Goal: Task Accomplishment & Management: Use online tool/utility

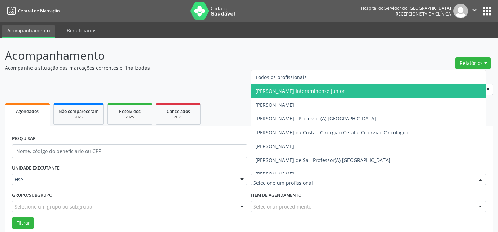
scroll to position [47, 0]
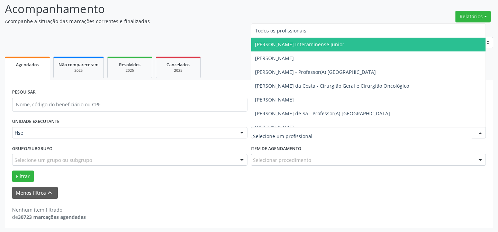
type input "N"
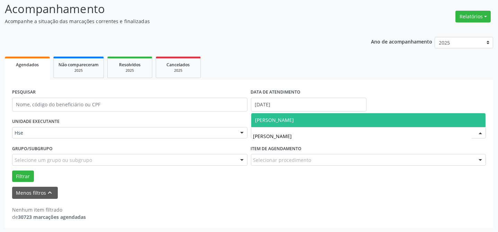
click at [296, 123] on span "[PERSON_NAME]" at bounding box center [368, 120] width 234 height 14
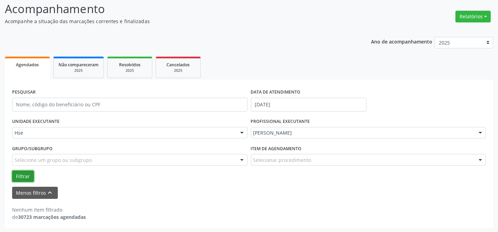
click at [25, 174] on button "Filtrar" at bounding box center [23, 177] width 22 height 12
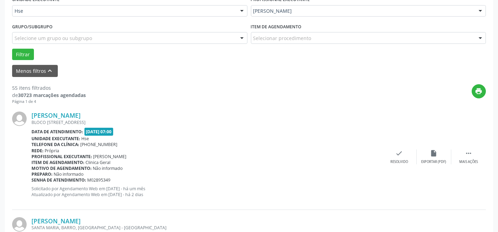
scroll to position [173, 0]
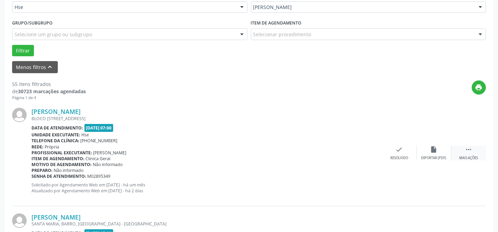
click at [468, 153] on div " Mais ações" at bounding box center [468, 153] width 35 height 15
click at [432, 155] on div "alarm_off Não compareceu" at bounding box center [433, 153] width 35 height 15
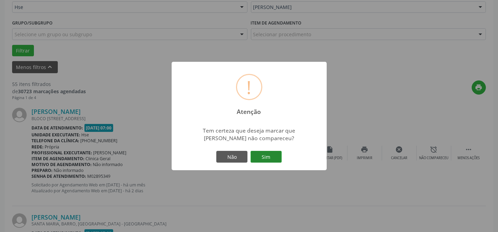
click at [269, 156] on button "Sim" at bounding box center [265, 157] width 31 height 12
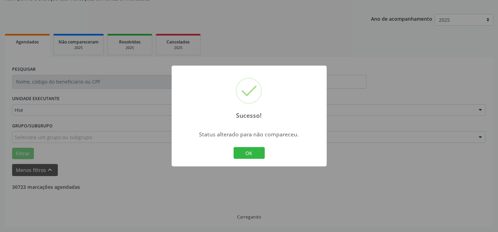
scroll to position [69, 0]
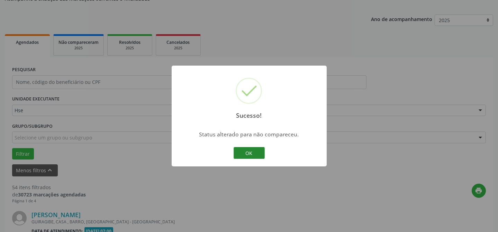
click at [238, 150] on button "OK" at bounding box center [248, 153] width 31 height 12
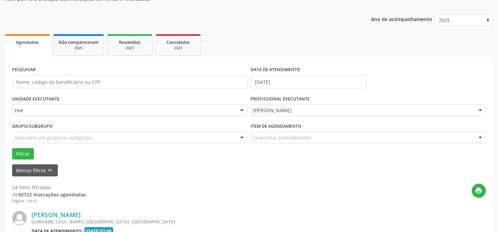
scroll to position [173, 0]
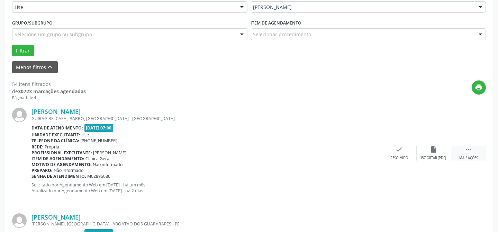
click at [462, 147] on div " Mais ações" at bounding box center [468, 153] width 35 height 15
click at [437, 152] on div "alarm_off Não compareceu" at bounding box center [433, 153] width 35 height 15
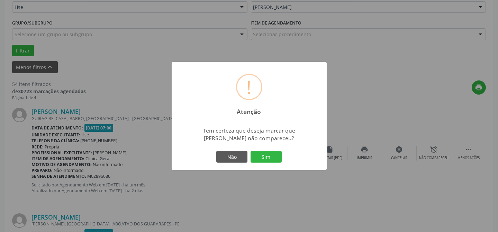
click at [271, 150] on div "Não Sim" at bounding box center [249, 157] width 68 height 15
click at [271, 158] on button "Sim" at bounding box center [265, 157] width 31 height 12
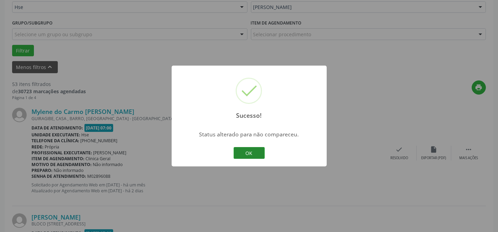
click at [254, 157] on button "OK" at bounding box center [248, 153] width 31 height 12
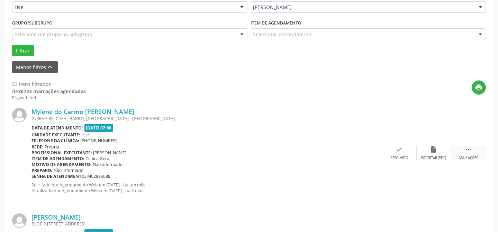
click at [474, 151] on div " Mais ações" at bounding box center [468, 153] width 35 height 15
click at [433, 148] on icon "alarm_off" at bounding box center [434, 150] width 8 height 8
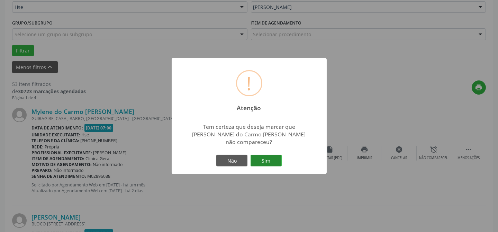
click at [262, 155] on button "Sim" at bounding box center [265, 161] width 31 height 12
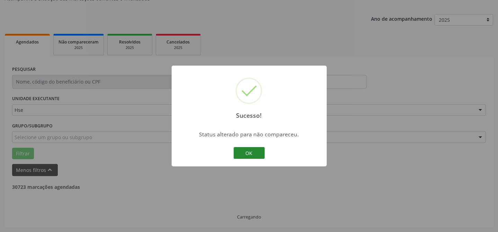
scroll to position [69, 0]
click at [243, 151] on button "OK" at bounding box center [248, 153] width 31 height 12
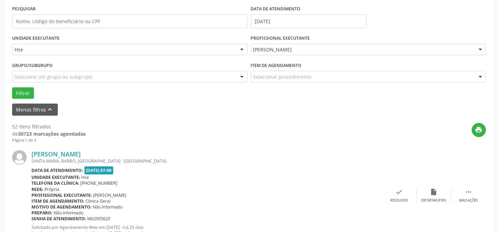
scroll to position [132, 0]
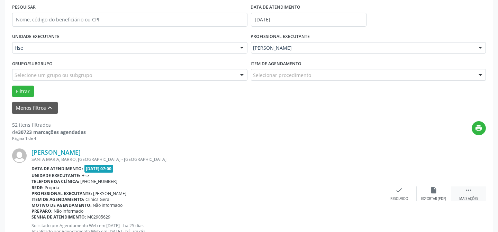
click at [465, 190] on icon "" at bounding box center [468, 191] width 8 height 8
click at [425, 187] on div "alarm_off Não compareceu" at bounding box center [433, 194] width 35 height 15
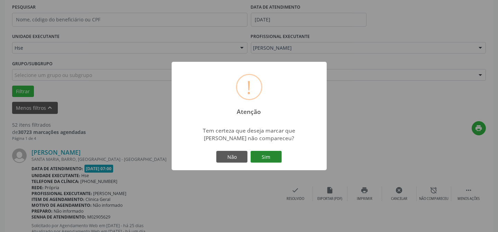
click at [261, 152] on button "Sim" at bounding box center [265, 157] width 31 height 12
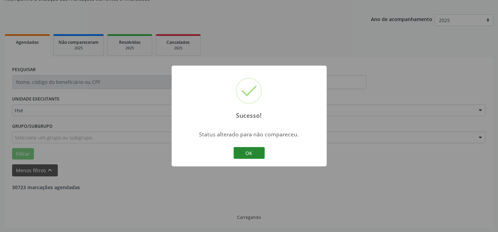
click at [242, 150] on button "OK" at bounding box center [248, 153] width 31 height 12
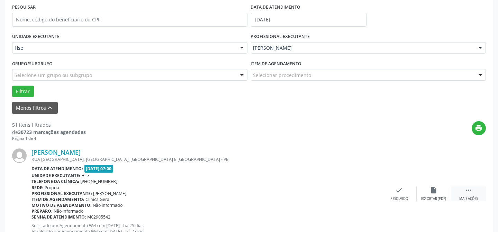
click at [467, 193] on icon "" at bounding box center [468, 191] width 8 height 8
click at [426, 187] on div "alarm_off Não compareceu" at bounding box center [433, 194] width 35 height 15
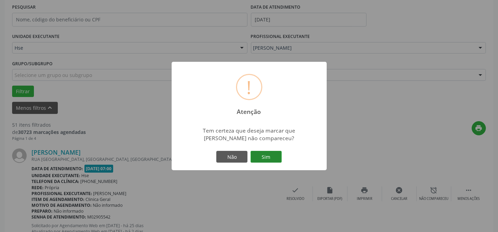
click at [274, 156] on button "Sim" at bounding box center [265, 157] width 31 height 12
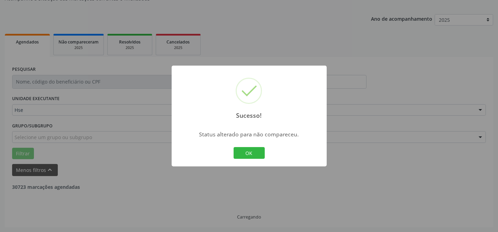
scroll to position [69, 0]
drag, startPoint x: 267, startPoint y: 158, endPoint x: 241, endPoint y: 152, distance: 27.0
click at [265, 158] on div "Sucesso! × Status alterado para não compareceu. OK Cancel" at bounding box center [249, 116] width 155 height 101
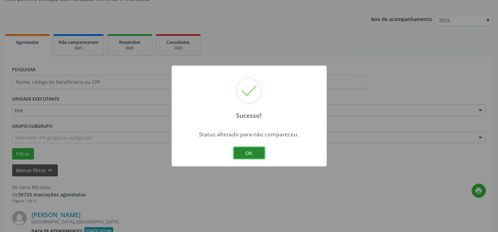
click at [241, 152] on button "OK" at bounding box center [248, 153] width 31 height 12
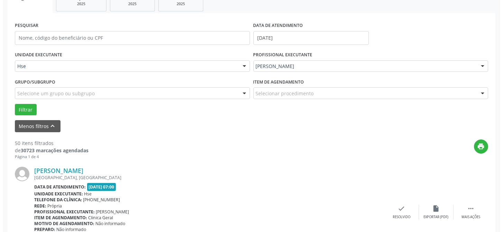
scroll to position [132, 0]
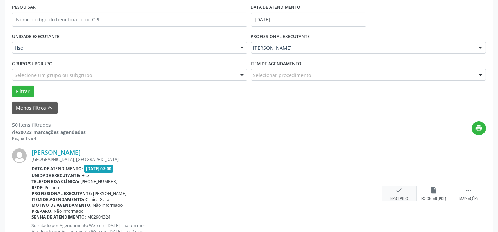
click at [397, 191] on icon "check" at bounding box center [399, 191] width 8 height 8
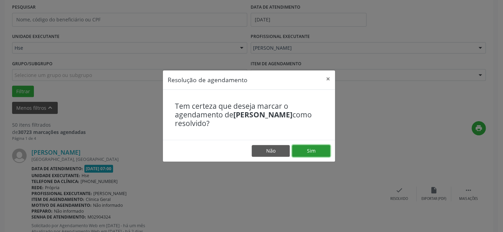
click at [323, 152] on button "Sim" at bounding box center [311, 151] width 38 height 12
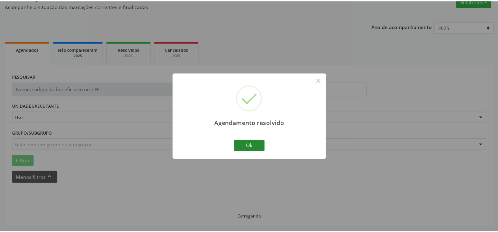
scroll to position [62, 0]
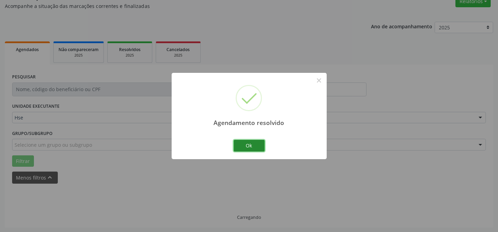
click at [250, 142] on button "Ok" at bounding box center [248, 146] width 31 height 12
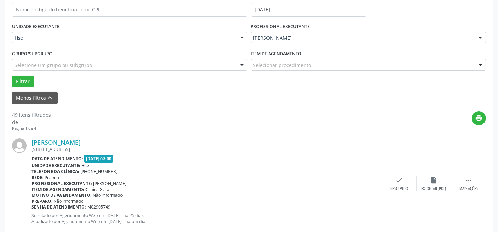
scroll to position [156, 0]
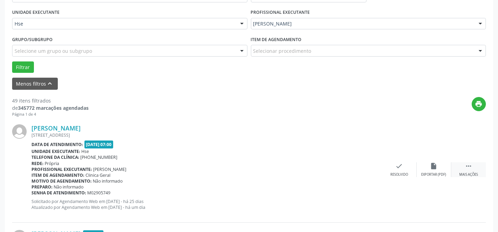
click at [467, 169] on icon "" at bounding box center [468, 167] width 8 height 8
click at [439, 167] on div "alarm_off Não compareceu" at bounding box center [433, 170] width 35 height 15
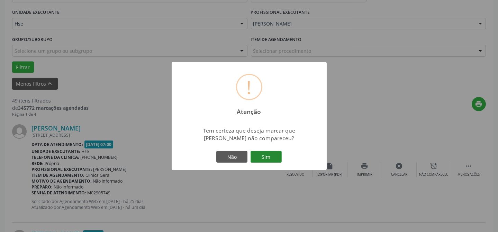
click at [263, 156] on button "Sim" at bounding box center [265, 157] width 31 height 12
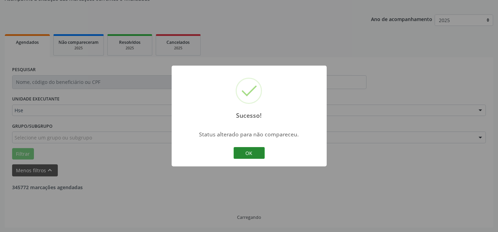
click at [239, 148] on button "OK" at bounding box center [248, 153] width 31 height 12
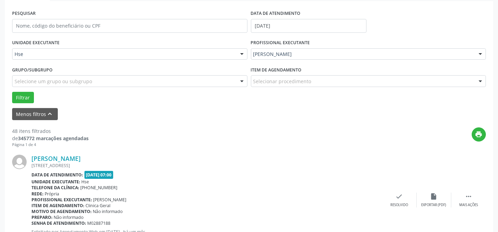
scroll to position [132, 0]
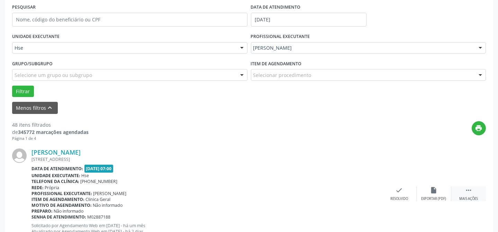
click at [465, 195] on div " Mais ações" at bounding box center [468, 194] width 35 height 15
click at [433, 195] on div "alarm_off Não compareceu" at bounding box center [433, 194] width 35 height 15
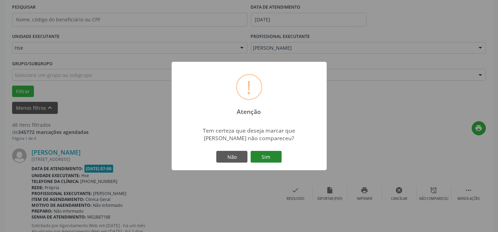
click at [265, 159] on button "Sim" at bounding box center [265, 157] width 31 height 12
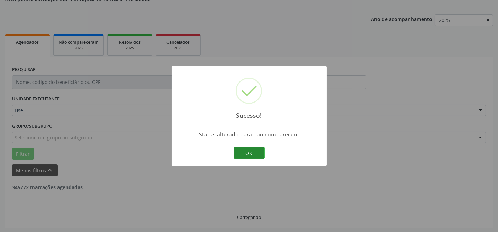
click at [251, 152] on button "OK" at bounding box center [248, 153] width 31 height 12
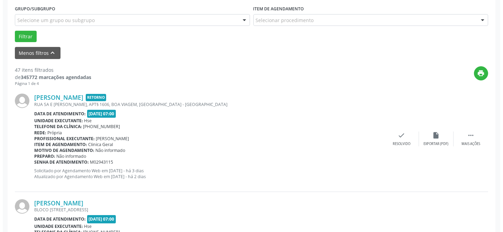
scroll to position [195, 0]
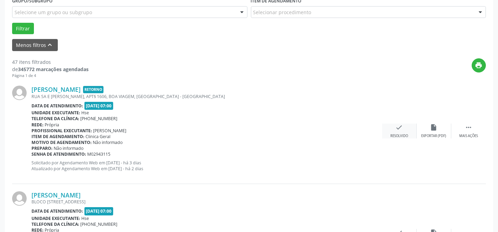
click at [397, 134] on div "Resolvido" at bounding box center [399, 136] width 18 height 5
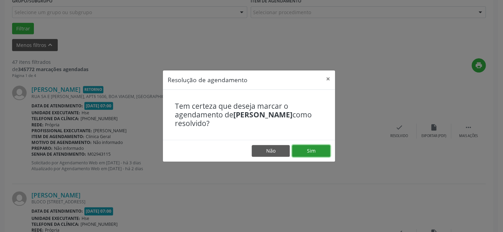
click at [304, 154] on button "Sim" at bounding box center [311, 151] width 38 height 12
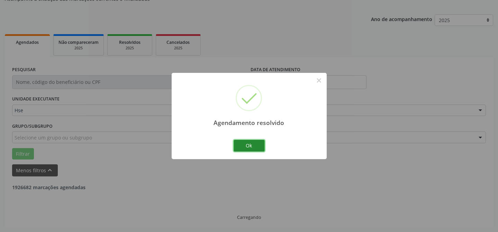
click at [246, 142] on button "Ok" at bounding box center [248, 146] width 31 height 12
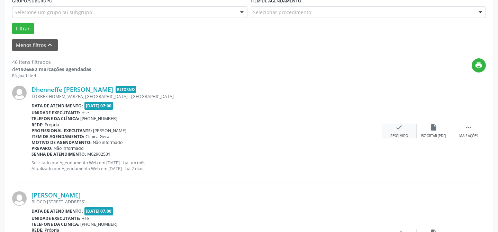
click at [396, 127] on icon "check" at bounding box center [399, 128] width 8 height 8
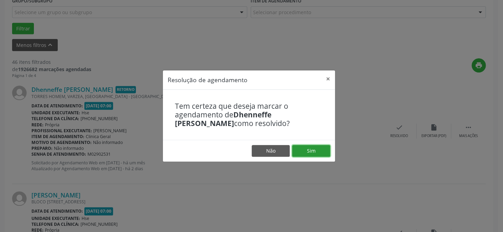
click at [318, 146] on button "Sim" at bounding box center [311, 151] width 38 height 12
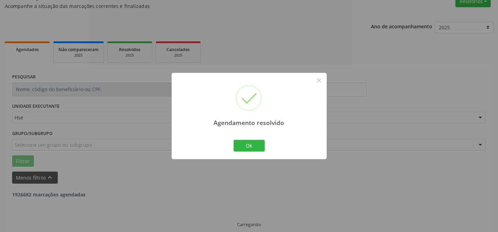
scroll to position [69, 0]
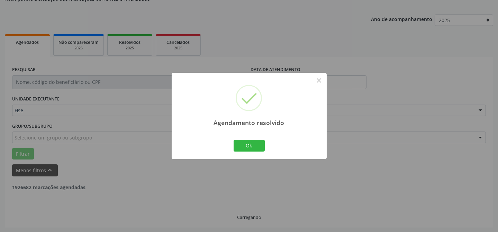
drag, startPoint x: 208, startPoint y: 138, endPoint x: 222, endPoint y: 141, distance: 14.5
click at [210, 138] on div "Agendamento resolvido × Ok Cancel" at bounding box center [249, 116] width 155 height 86
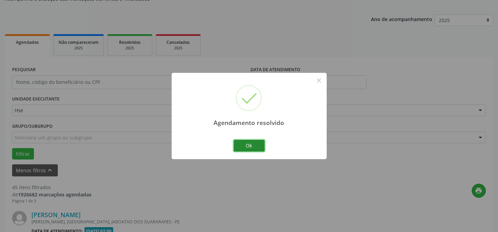
click at [247, 147] on button "Ok" at bounding box center [248, 146] width 31 height 12
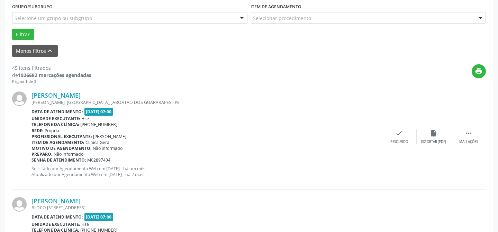
scroll to position [195, 0]
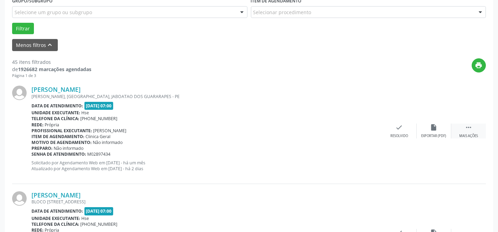
click at [470, 131] on div " Mais ações" at bounding box center [468, 131] width 35 height 15
click at [435, 130] on icon "alarm_off" at bounding box center [434, 128] width 8 height 8
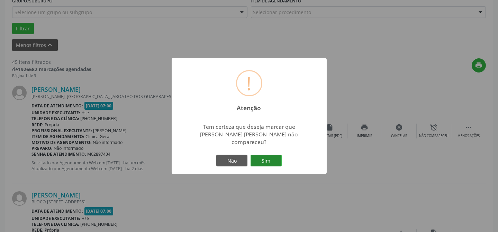
click at [272, 159] on button "Sim" at bounding box center [265, 161] width 31 height 12
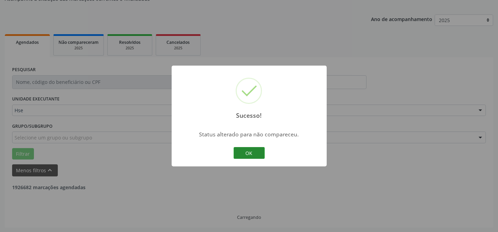
click at [252, 147] on button "OK" at bounding box center [248, 153] width 31 height 12
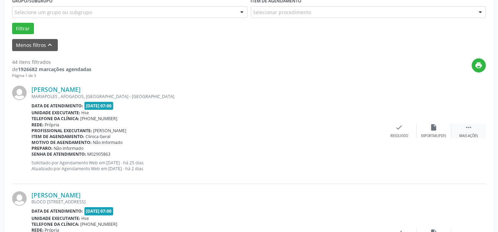
click at [463, 132] on div " Mais ações" at bounding box center [468, 131] width 35 height 15
click at [433, 129] on icon "alarm_off" at bounding box center [434, 128] width 8 height 8
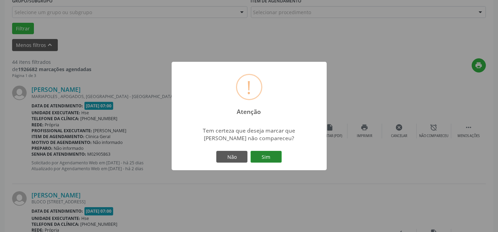
click at [277, 157] on button "Sim" at bounding box center [265, 157] width 31 height 12
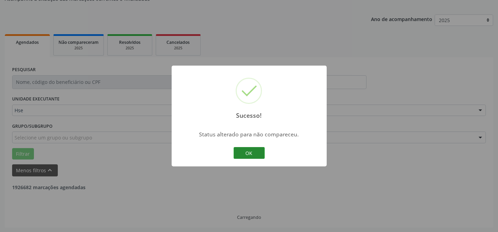
click at [251, 157] on button "OK" at bounding box center [248, 153] width 31 height 12
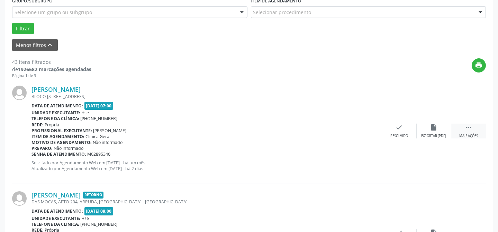
click at [472, 132] on div " Mais ações" at bounding box center [468, 131] width 35 height 15
click at [429, 134] on div "Não compareceu" at bounding box center [433, 136] width 29 height 5
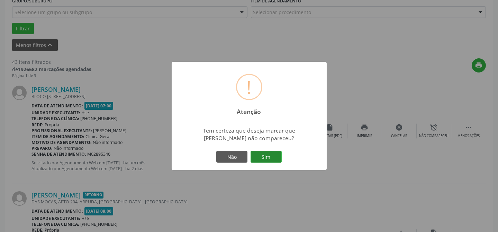
click at [269, 158] on button "Sim" at bounding box center [265, 157] width 31 height 12
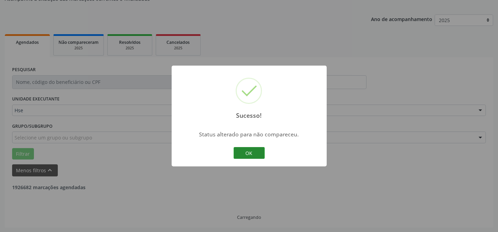
click at [240, 151] on button "OK" at bounding box center [248, 153] width 31 height 12
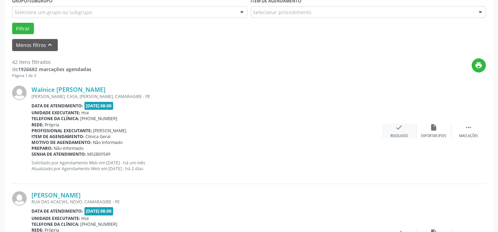
click at [394, 132] on div "check Resolvido" at bounding box center [399, 131] width 35 height 15
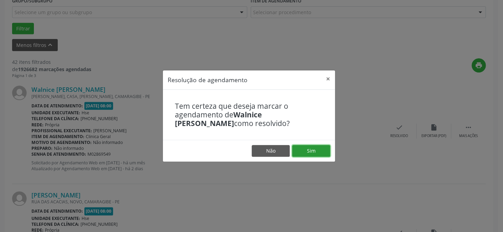
click at [316, 152] on button "Sim" at bounding box center [311, 151] width 38 height 12
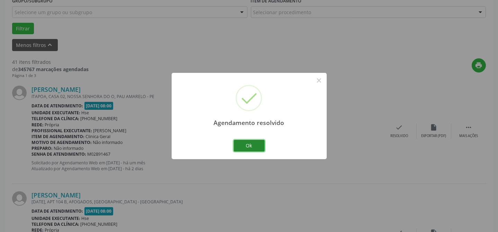
click at [249, 145] on button "Ok" at bounding box center [248, 146] width 31 height 12
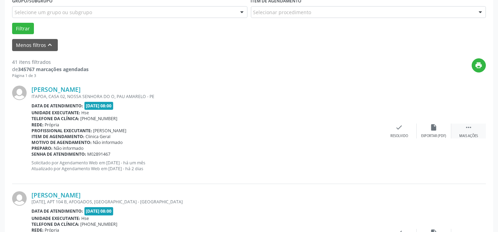
click at [468, 126] on icon "" at bounding box center [468, 128] width 8 height 8
click at [436, 135] on div "Não compareceu" at bounding box center [433, 136] width 29 height 5
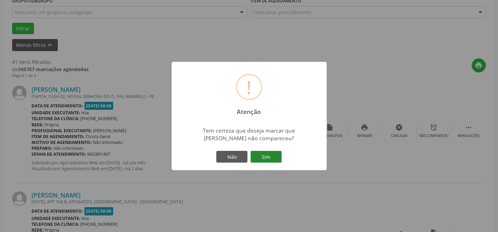
click at [275, 154] on div "Não Sim" at bounding box center [249, 157] width 68 height 15
click at [275, 154] on button "Sim" at bounding box center [265, 157] width 31 height 12
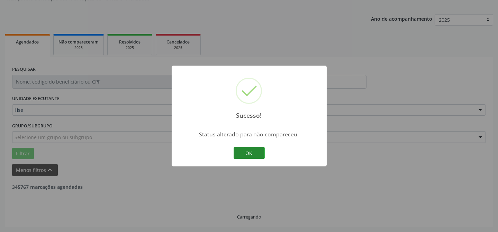
scroll to position [69, 0]
click at [239, 151] on button "OK" at bounding box center [248, 153] width 31 height 12
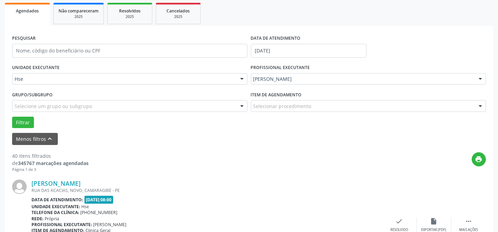
scroll to position [163, 0]
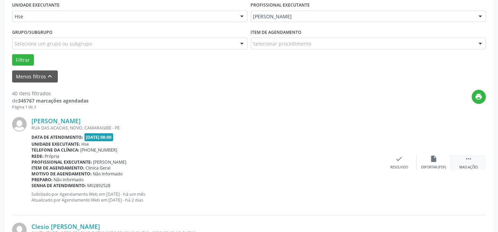
click at [465, 169] on div "Mais ações" at bounding box center [468, 167] width 19 height 5
click at [442, 165] on div "Não compareceu" at bounding box center [433, 167] width 29 height 5
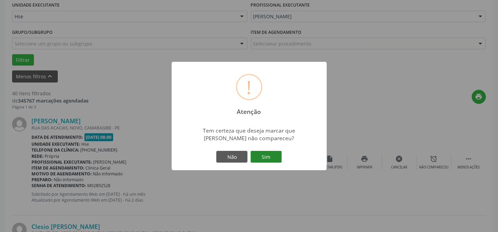
click at [279, 158] on button "Sim" at bounding box center [265, 157] width 31 height 12
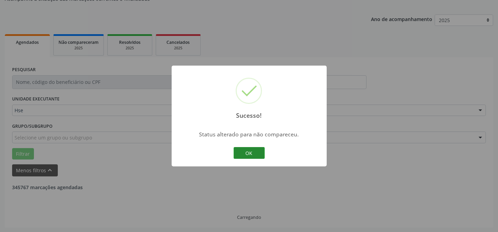
click at [242, 153] on button "OK" at bounding box center [248, 153] width 31 height 12
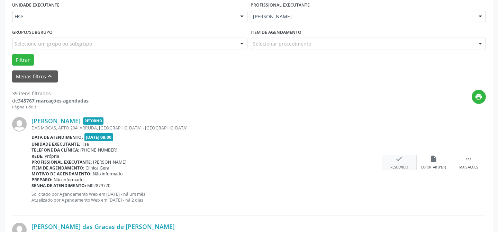
click at [395, 163] on div "check Resolvido" at bounding box center [399, 162] width 35 height 15
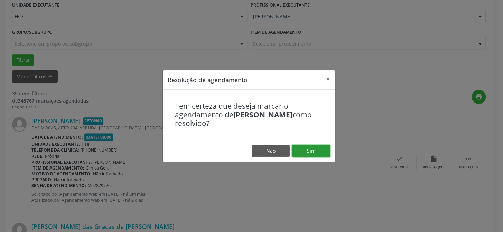
click at [306, 152] on button "Sim" at bounding box center [311, 151] width 38 height 12
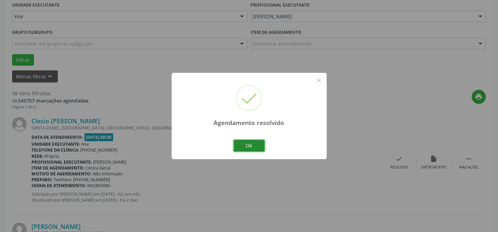
click at [242, 144] on button "Ok" at bounding box center [248, 146] width 31 height 12
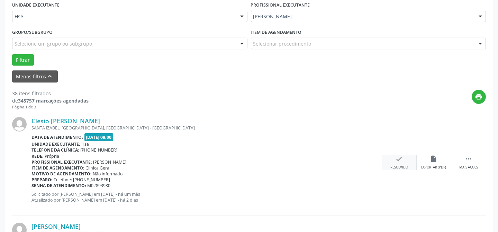
click at [403, 159] on div "check Resolvido" at bounding box center [399, 162] width 35 height 15
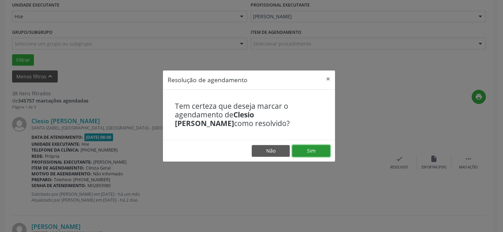
click at [325, 152] on button "Sim" at bounding box center [311, 151] width 38 height 12
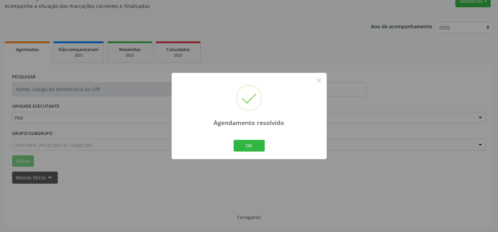
scroll to position [69, 0]
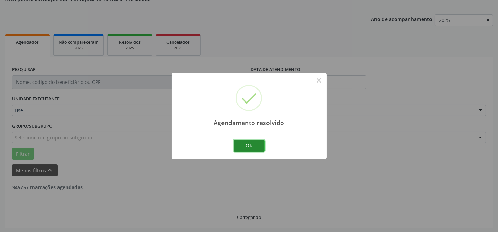
click at [252, 145] on button "Ok" at bounding box center [248, 146] width 31 height 12
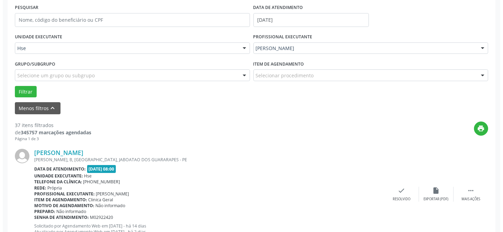
scroll to position [132, 0]
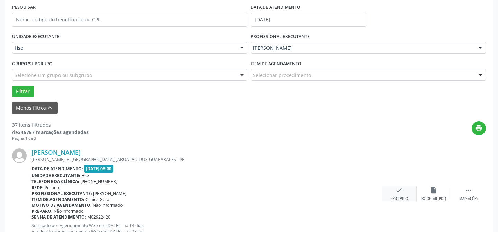
click at [395, 188] on icon "check" at bounding box center [399, 191] width 8 height 8
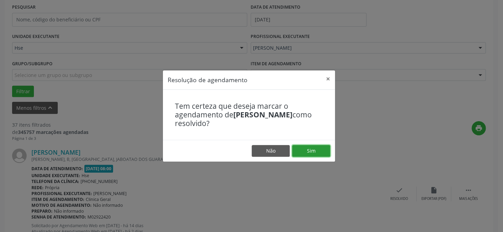
click at [319, 156] on button "Sim" at bounding box center [311, 151] width 38 height 12
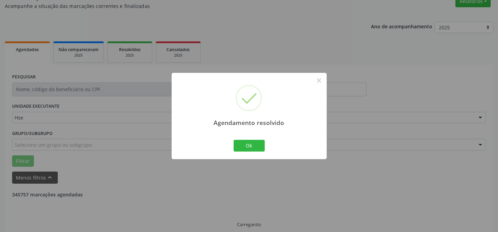
scroll to position [69, 0]
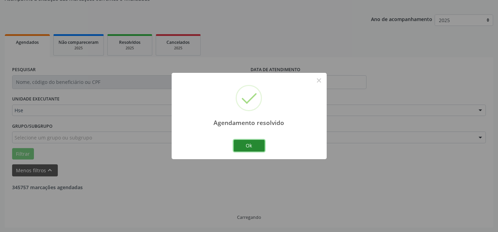
click at [253, 145] on button "Ok" at bounding box center [248, 146] width 31 height 12
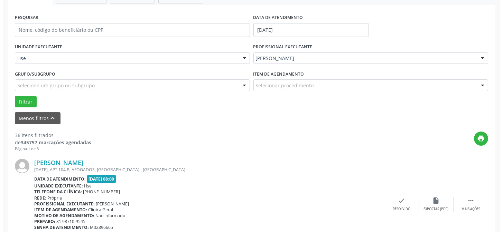
scroll to position [132, 0]
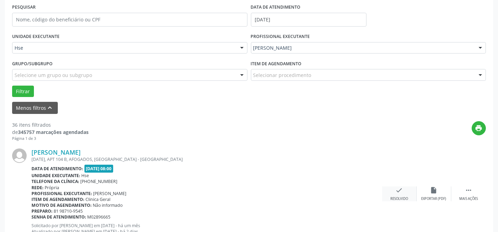
click at [392, 191] on div "check Resolvido" at bounding box center [399, 194] width 35 height 15
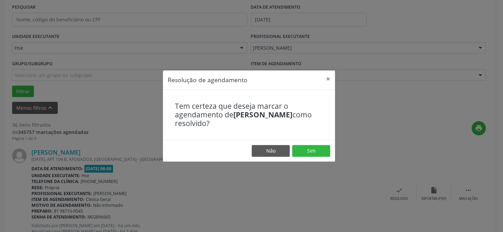
click at [319, 157] on footer "Não Sim" at bounding box center [249, 151] width 172 height 22
click at [325, 151] on button "Sim" at bounding box center [311, 151] width 38 height 12
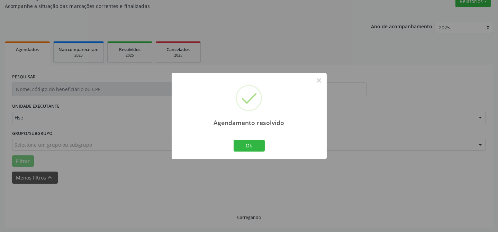
scroll to position [69, 0]
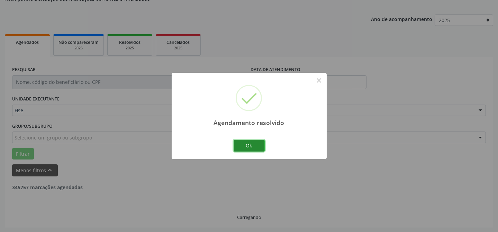
click at [255, 146] on button "Ok" at bounding box center [248, 146] width 31 height 12
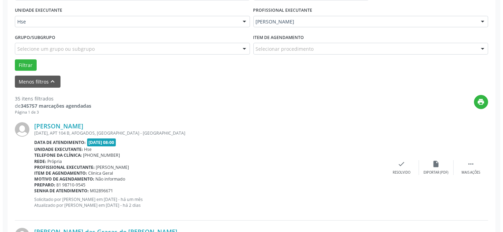
scroll to position [163, 0]
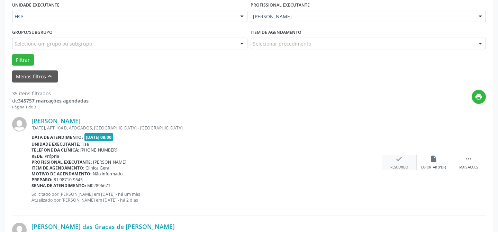
click at [397, 155] on icon "check" at bounding box center [399, 159] width 8 height 8
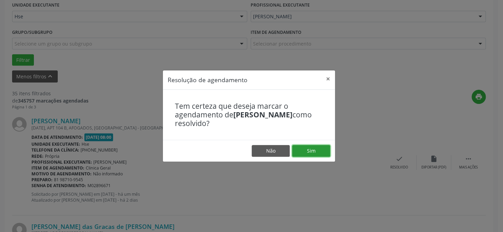
click at [313, 150] on button "Sim" at bounding box center [311, 151] width 38 height 12
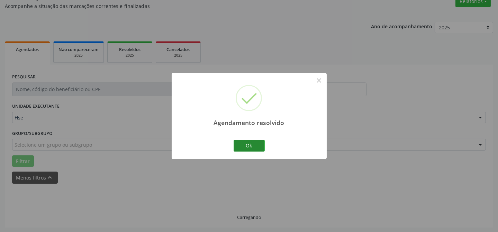
scroll to position [69, 0]
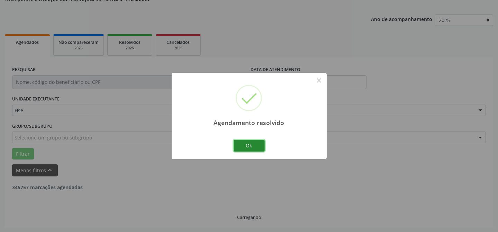
click at [253, 148] on button "Ok" at bounding box center [248, 146] width 31 height 12
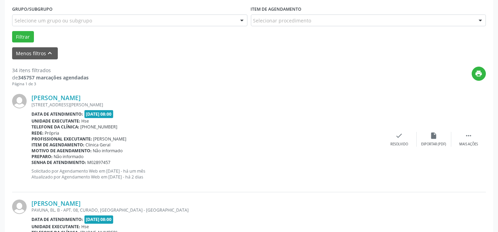
scroll to position [195, 0]
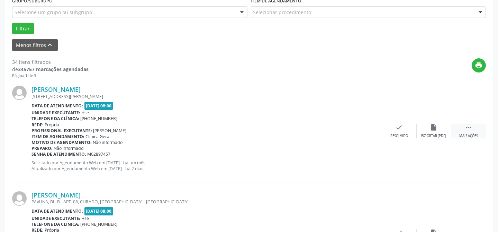
click at [462, 129] on div " Mais ações" at bounding box center [468, 131] width 35 height 15
click at [439, 129] on div "alarm_off Não compareceu" at bounding box center [433, 131] width 35 height 15
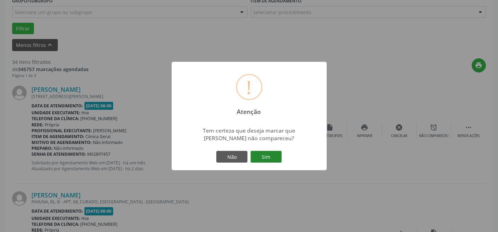
click at [270, 159] on button "Sim" at bounding box center [265, 157] width 31 height 12
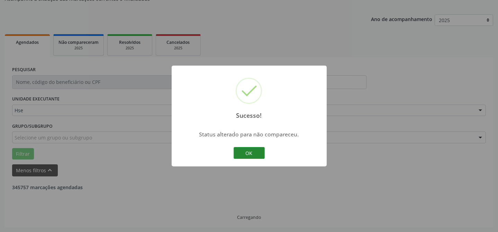
click at [243, 153] on button "OK" at bounding box center [248, 153] width 31 height 12
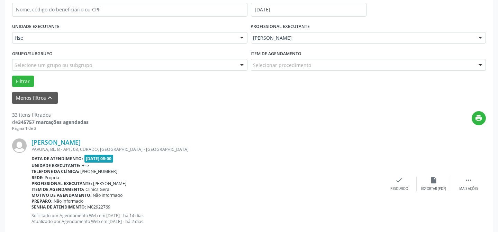
scroll to position [163, 0]
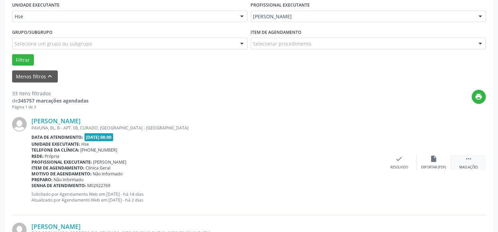
click at [464, 157] on icon "" at bounding box center [468, 159] width 8 height 8
click at [436, 162] on icon "alarm_off" at bounding box center [434, 159] width 8 height 8
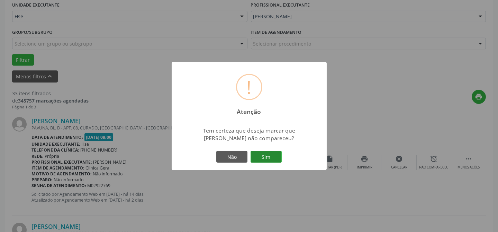
click at [260, 154] on button "Sim" at bounding box center [265, 157] width 31 height 12
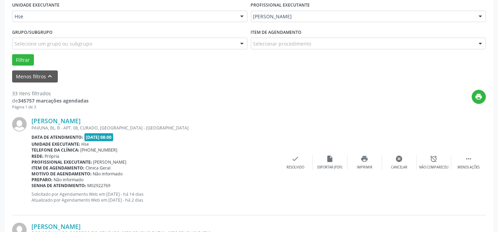
scroll to position [69, 0]
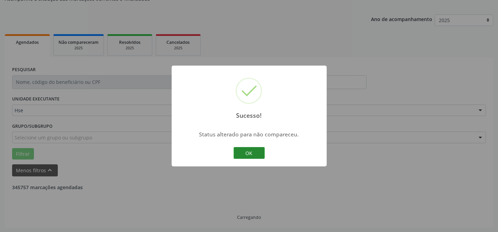
click at [260, 155] on button "OK" at bounding box center [248, 153] width 31 height 12
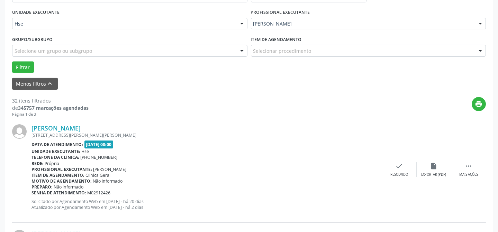
scroll to position [195, 0]
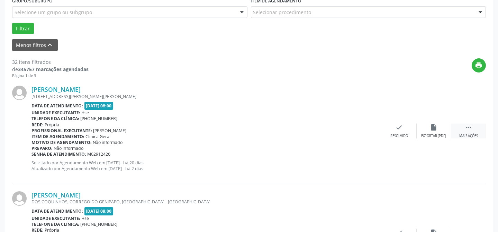
click at [467, 126] on icon "" at bounding box center [468, 128] width 8 height 8
click at [440, 131] on div "alarm_off Não compareceu" at bounding box center [433, 131] width 35 height 15
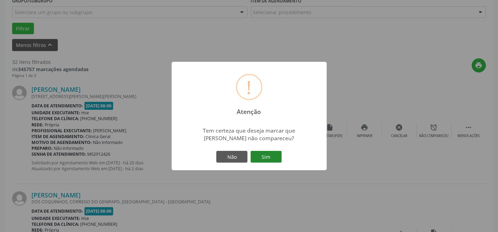
click at [265, 155] on button "Sim" at bounding box center [265, 157] width 31 height 12
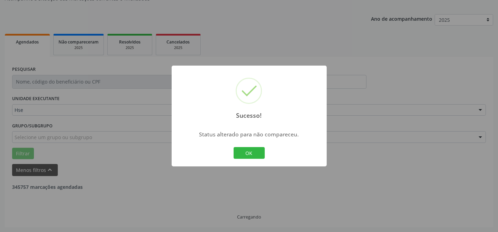
scroll to position [69, 0]
drag, startPoint x: 259, startPoint y: 143, endPoint x: 256, endPoint y: 151, distance: 7.8
click at [259, 144] on div "Sucesso! × Status alterado para não compareceu. OK Cancel" at bounding box center [249, 116] width 155 height 101
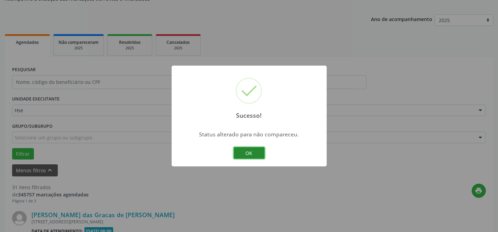
click at [256, 151] on button "OK" at bounding box center [248, 153] width 31 height 12
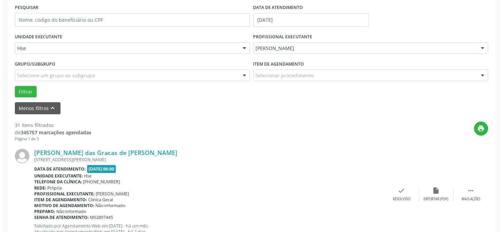
scroll to position [132, 0]
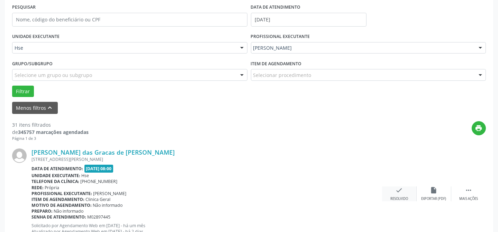
click at [398, 191] on icon "check" at bounding box center [399, 191] width 8 height 8
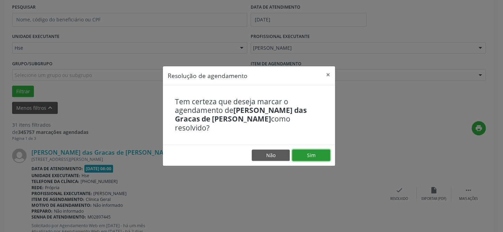
click at [324, 150] on button "Sim" at bounding box center [311, 156] width 38 height 12
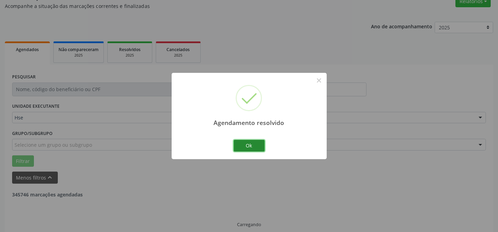
click at [254, 147] on button "Ok" at bounding box center [248, 146] width 31 height 12
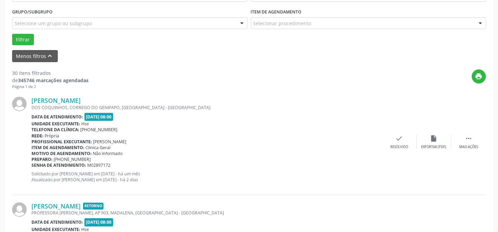
scroll to position [195, 0]
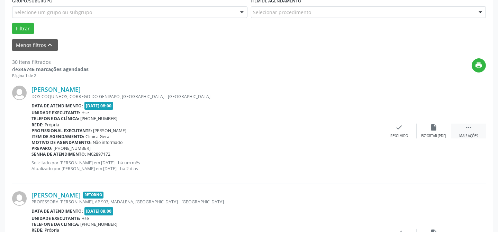
click at [470, 124] on icon "" at bounding box center [468, 128] width 8 height 8
click at [429, 131] on div "alarm_off Não compareceu" at bounding box center [433, 131] width 35 height 15
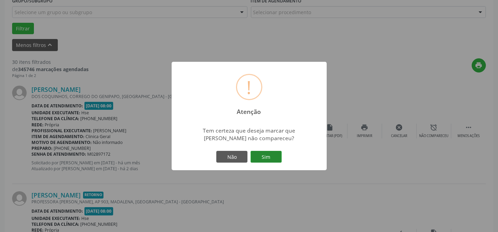
click at [270, 155] on button "Sim" at bounding box center [265, 157] width 31 height 12
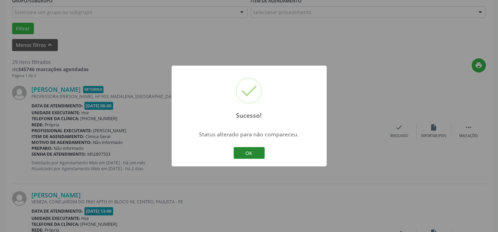
click at [247, 149] on button "OK" at bounding box center [248, 153] width 31 height 12
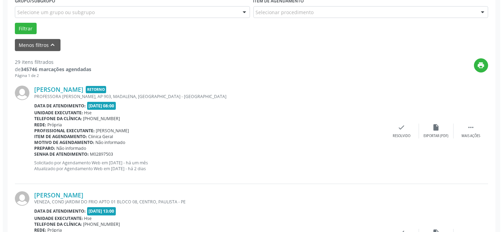
scroll to position [226, 0]
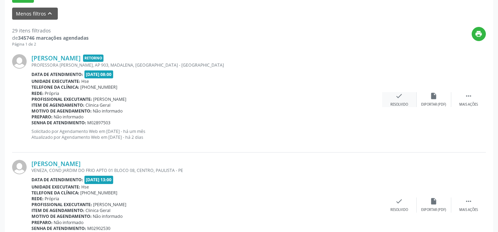
click at [391, 100] on div "check Resolvido" at bounding box center [399, 99] width 35 height 15
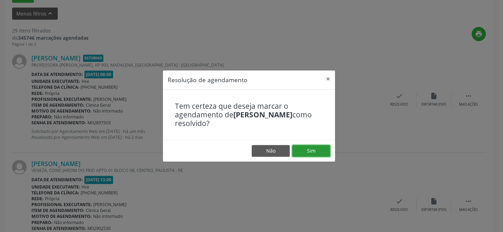
click at [320, 150] on button "Sim" at bounding box center [311, 151] width 38 height 12
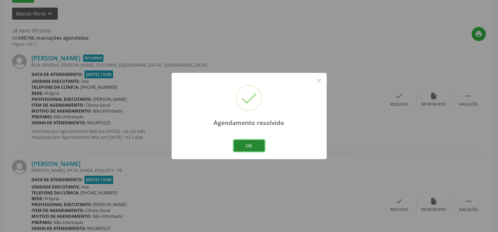
click at [250, 146] on button "Ok" at bounding box center [248, 146] width 31 height 12
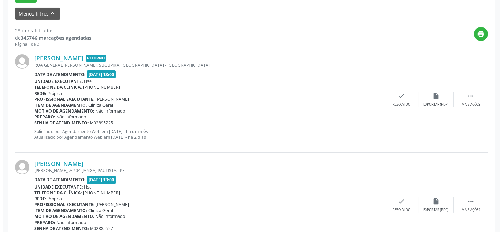
scroll to position [226, 0]
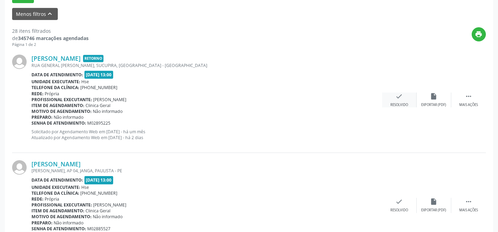
click at [402, 98] on icon "check" at bounding box center [399, 97] width 8 height 8
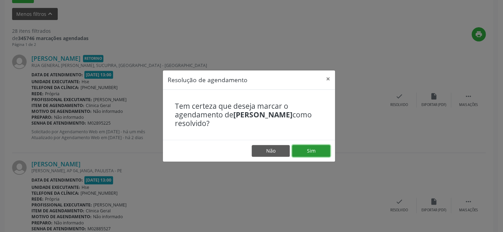
click at [314, 152] on button "Sim" at bounding box center [311, 151] width 38 height 12
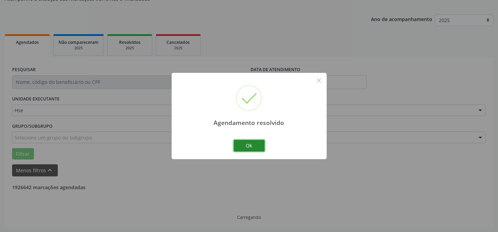
click at [238, 147] on button "Ok" at bounding box center [248, 146] width 31 height 12
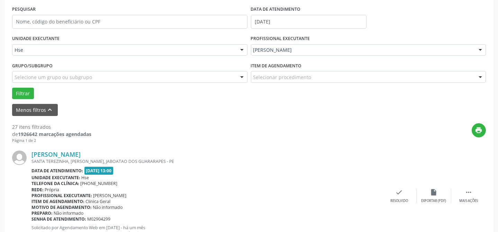
scroll to position [195, 0]
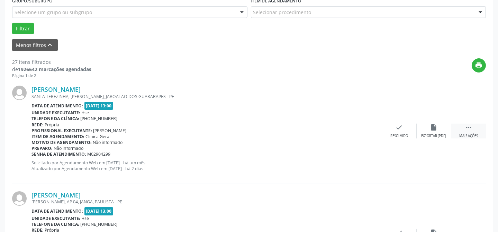
click at [470, 134] on div "Mais ações" at bounding box center [468, 136] width 19 height 5
click at [431, 128] on icon "alarm_off" at bounding box center [434, 128] width 8 height 8
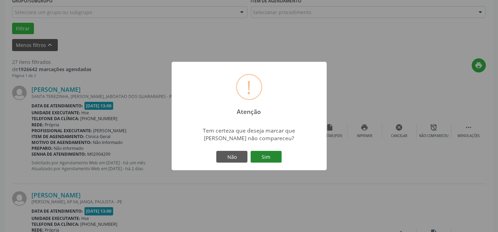
click at [263, 154] on button "Sim" at bounding box center [265, 157] width 31 height 12
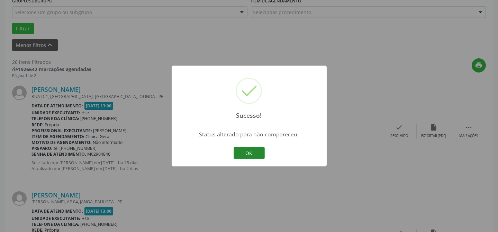
click at [252, 152] on button "OK" at bounding box center [248, 153] width 31 height 12
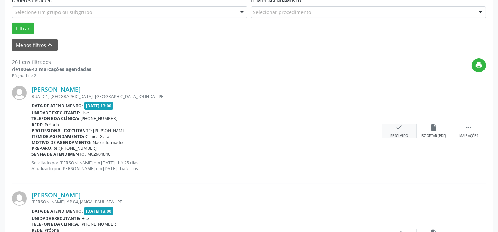
click at [406, 124] on div "check Resolvido" at bounding box center [399, 131] width 35 height 15
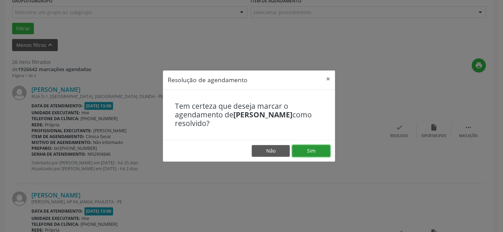
click at [307, 152] on button "Sim" at bounding box center [311, 151] width 38 height 12
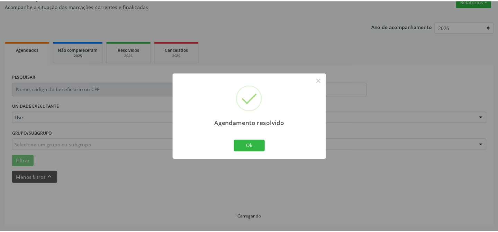
scroll to position [62, 0]
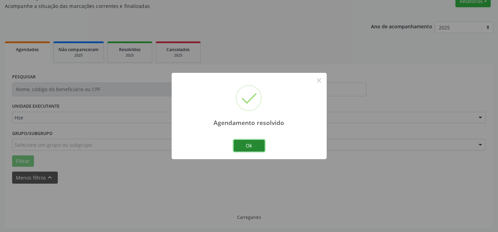
click at [235, 141] on button "Ok" at bounding box center [248, 146] width 31 height 12
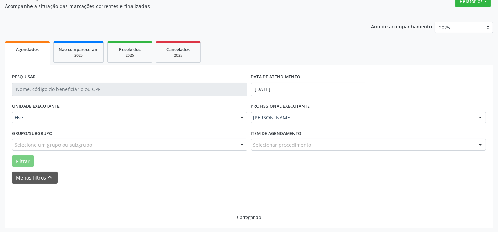
click at [240, 143] on div at bounding box center [242, 145] width 10 height 12
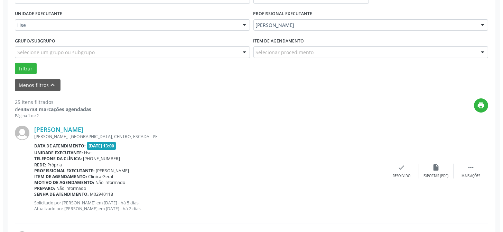
scroll to position [156, 0]
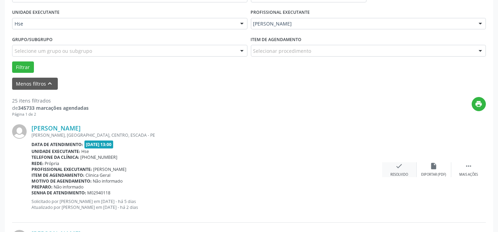
click at [392, 170] on div "check Resolvido" at bounding box center [399, 170] width 35 height 15
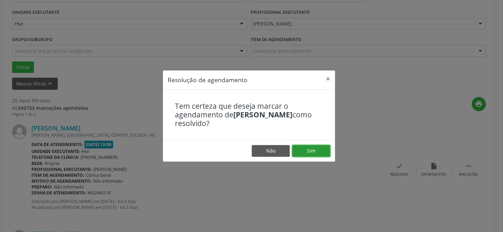
click at [313, 147] on button "Sim" at bounding box center [311, 151] width 38 height 12
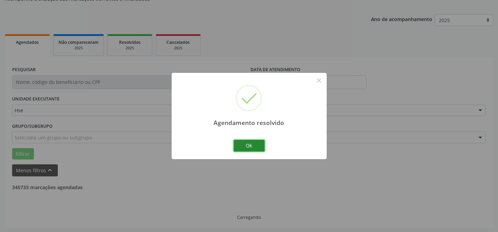
click at [245, 148] on button "Ok" at bounding box center [248, 146] width 31 height 12
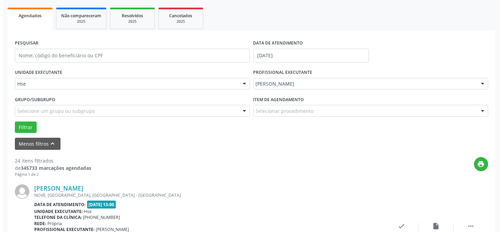
scroll to position [132, 0]
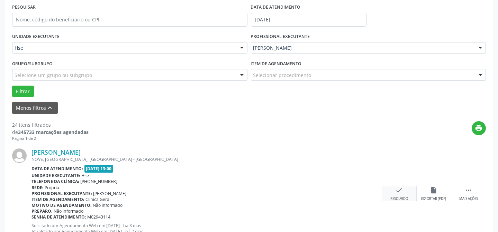
click at [398, 197] on div "Resolvido" at bounding box center [399, 199] width 18 height 5
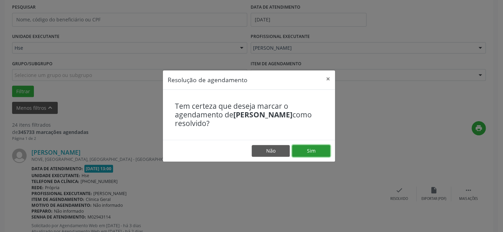
click at [313, 151] on button "Sim" at bounding box center [311, 151] width 38 height 12
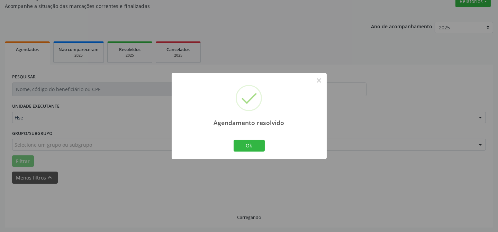
scroll to position [69, 0]
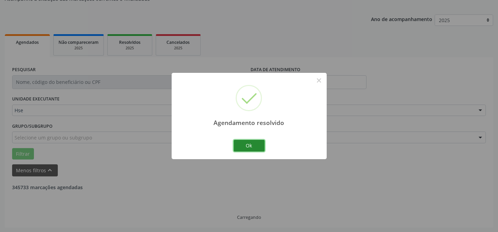
click at [244, 141] on button "Ok" at bounding box center [248, 146] width 31 height 12
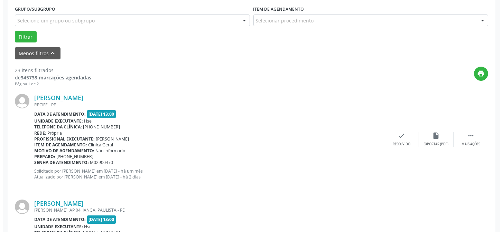
scroll to position [195, 0]
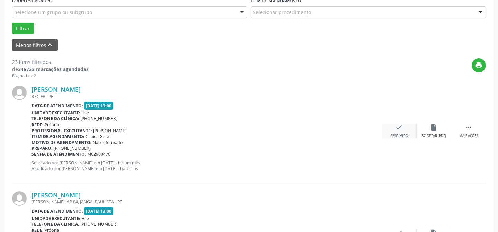
click at [400, 128] on icon "check" at bounding box center [399, 128] width 8 height 8
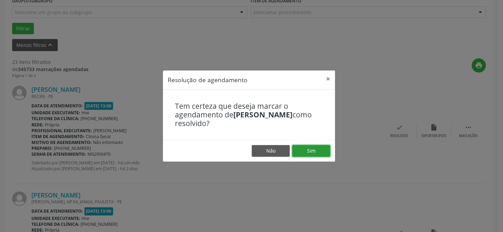
click at [321, 149] on button "Sim" at bounding box center [311, 151] width 38 height 12
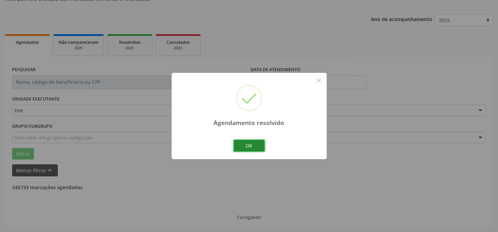
click at [249, 146] on button "Ok" at bounding box center [248, 146] width 31 height 12
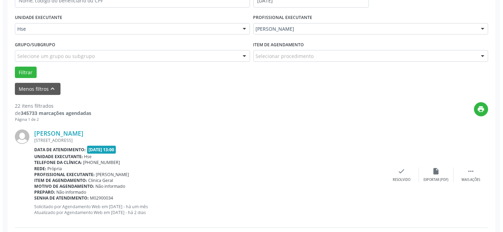
scroll to position [163, 0]
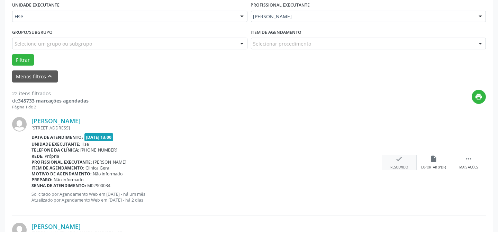
click at [400, 156] on icon "check" at bounding box center [399, 159] width 8 height 8
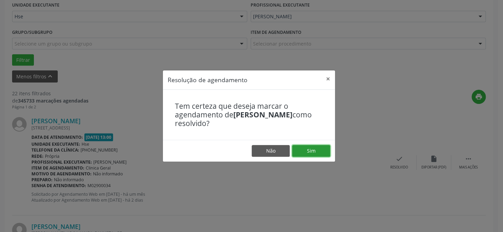
click at [321, 152] on button "Sim" at bounding box center [311, 151] width 38 height 12
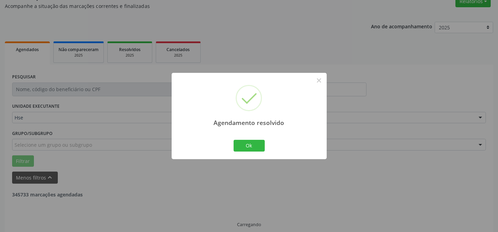
scroll to position [69, 0]
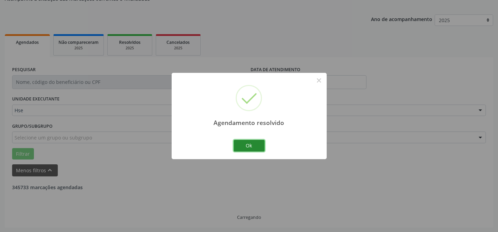
click at [245, 144] on button "Ok" at bounding box center [248, 146] width 31 height 12
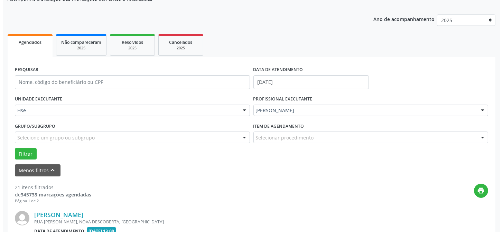
scroll to position [100, 0]
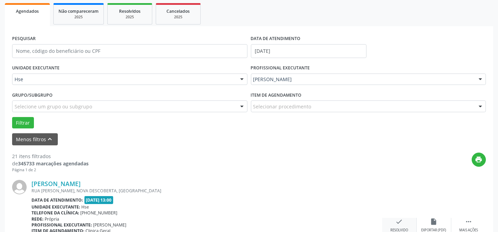
click at [398, 222] on icon "check" at bounding box center [399, 222] width 8 height 8
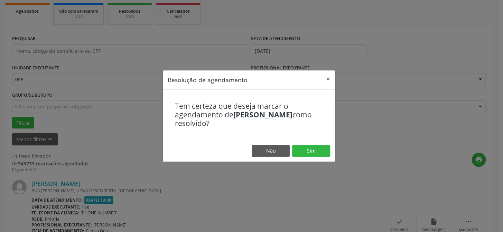
click at [315, 143] on footer "Não Sim" at bounding box center [249, 151] width 172 height 22
click at [314, 150] on button "Sim" at bounding box center [311, 151] width 38 height 12
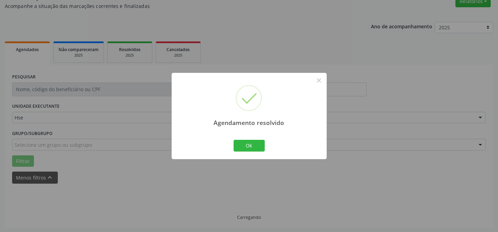
scroll to position [69, 0]
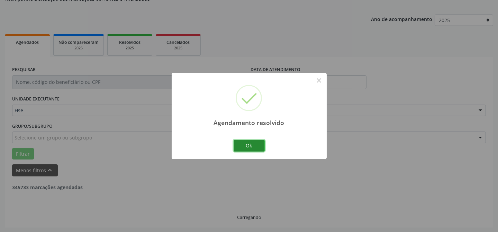
click at [255, 151] on button "Ok" at bounding box center [248, 146] width 31 height 12
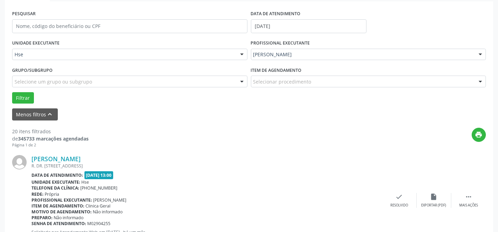
scroll to position [163, 0]
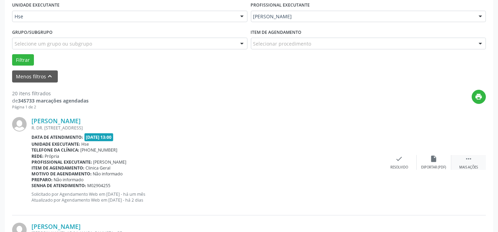
click at [467, 166] on div "Mais ações" at bounding box center [468, 167] width 19 height 5
click at [429, 159] on div "alarm_off Não compareceu" at bounding box center [433, 162] width 35 height 15
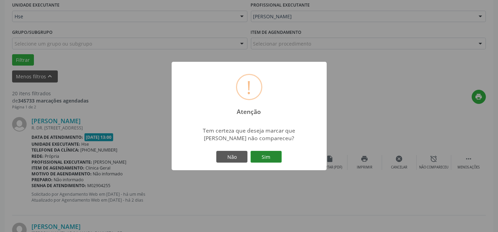
click at [279, 158] on button "Sim" at bounding box center [265, 157] width 31 height 12
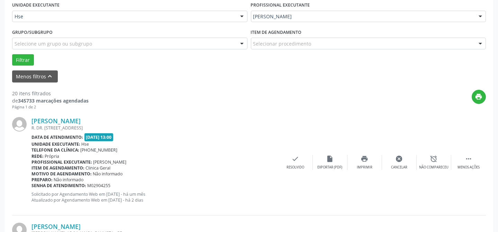
scroll to position [69, 0]
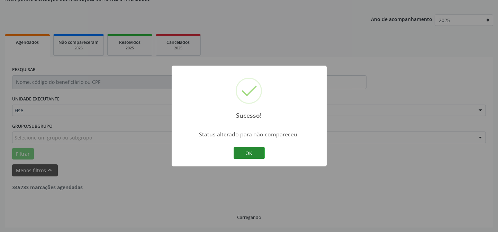
click at [242, 152] on button "OK" at bounding box center [248, 153] width 31 height 12
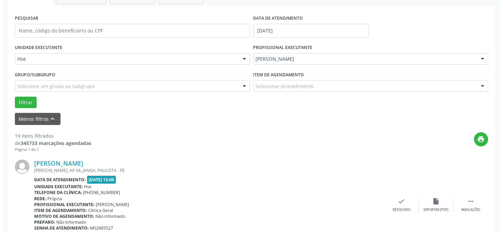
scroll to position [132, 0]
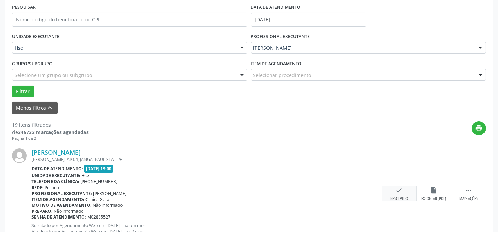
click at [396, 192] on icon "check" at bounding box center [399, 191] width 8 height 8
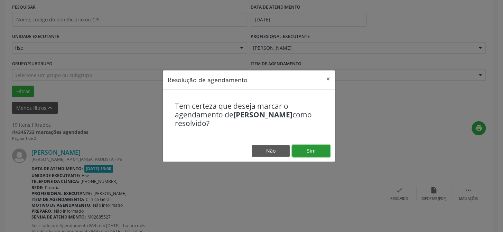
click at [314, 155] on button "Sim" at bounding box center [311, 151] width 38 height 12
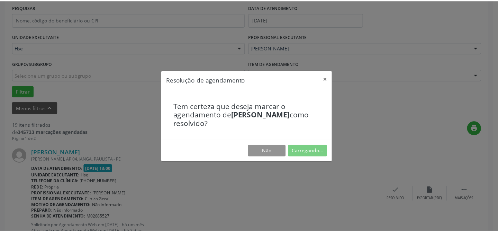
scroll to position [62, 0]
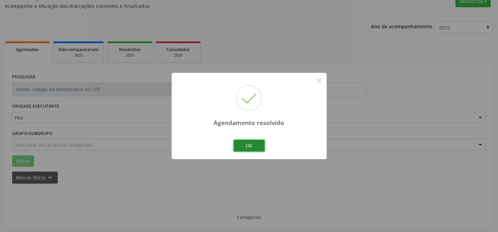
click at [257, 148] on button "Ok" at bounding box center [248, 146] width 31 height 12
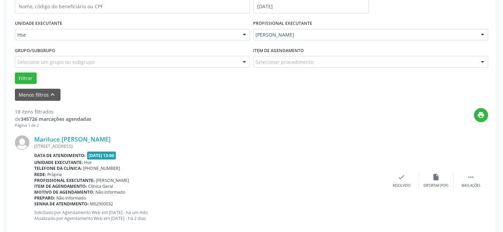
scroll to position [156, 0]
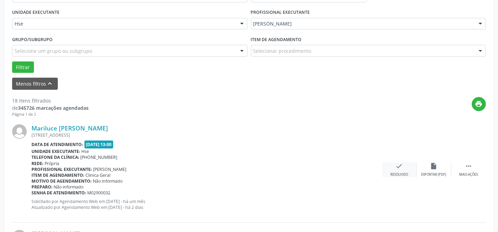
click at [405, 167] on div "check Resolvido" at bounding box center [399, 170] width 35 height 15
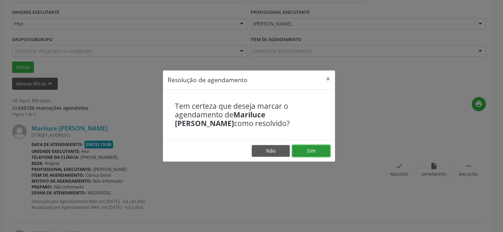
click at [315, 149] on button "Sim" at bounding box center [311, 151] width 38 height 12
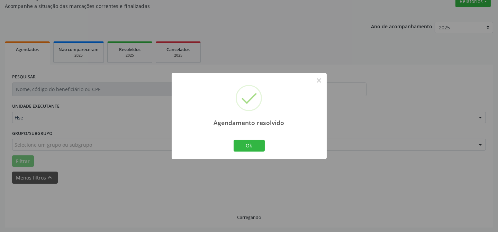
scroll to position [69, 0]
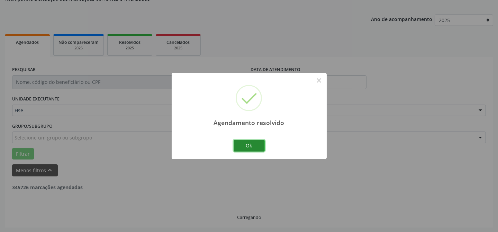
click at [245, 143] on button "Ok" at bounding box center [248, 146] width 31 height 12
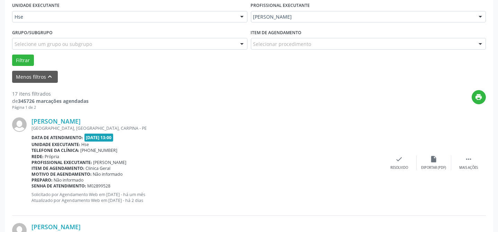
scroll to position [163, 0]
click at [474, 162] on div " Mais ações" at bounding box center [468, 162] width 35 height 15
click at [443, 163] on div "alarm_off Não compareceu" at bounding box center [433, 162] width 35 height 15
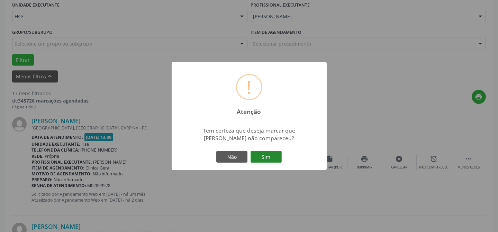
click at [263, 159] on button "Sim" at bounding box center [265, 157] width 31 height 12
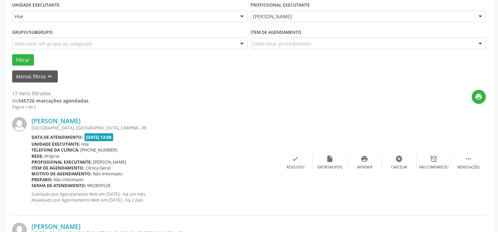
scroll to position [69, 0]
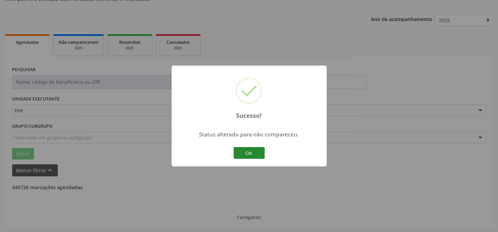
click at [246, 154] on button "OK" at bounding box center [248, 153] width 31 height 12
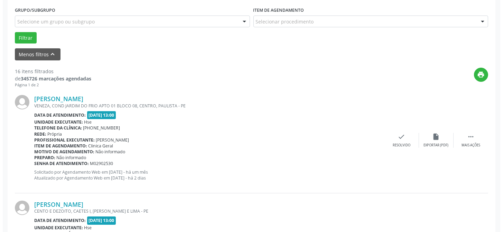
scroll to position [195, 0]
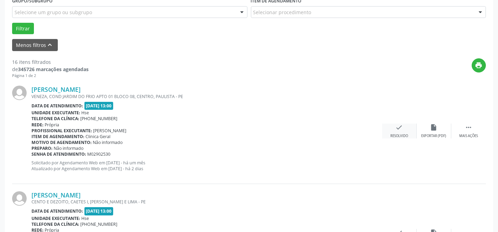
click at [396, 127] on icon "check" at bounding box center [399, 128] width 8 height 8
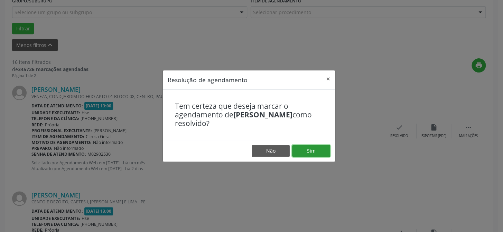
click at [311, 147] on button "Sim" at bounding box center [311, 151] width 38 height 12
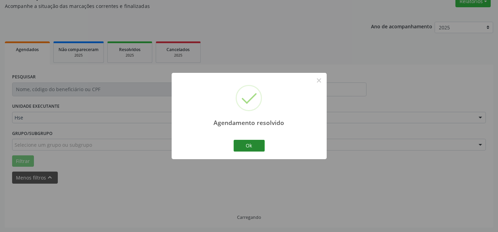
scroll to position [69, 0]
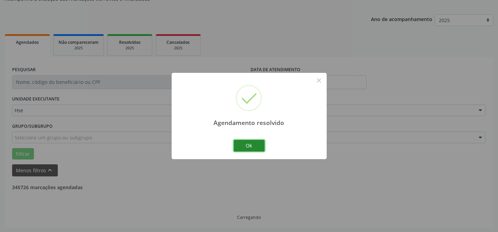
click at [258, 144] on button "Ok" at bounding box center [248, 146] width 31 height 12
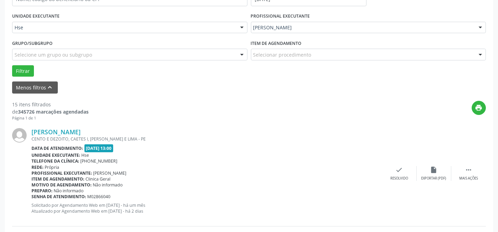
scroll to position [163, 0]
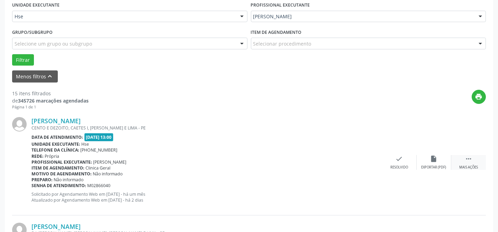
click at [474, 162] on div " Mais ações" at bounding box center [468, 162] width 35 height 15
click at [443, 163] on div "alarm_off Não compareceu" at bounding box center [433, 162] width 35 height 15
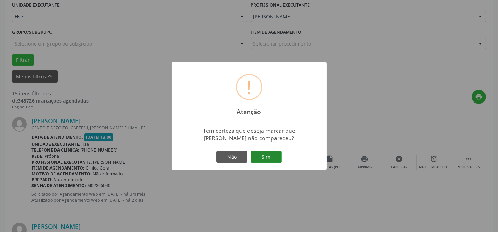
click at [262, 155] on button "Sim" at bounding box center [265, 157] width 31 height 12
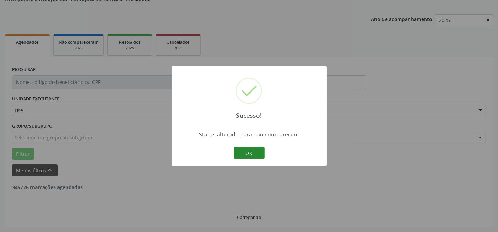
click at [248, 152] on button "OK" at bounding box center [248, 153] width 31 height 12
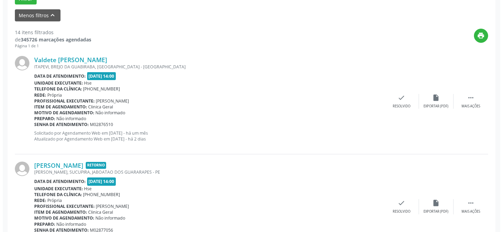
scroll to position [226, 0]
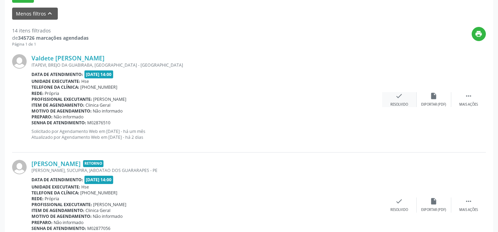
click at [397, 103] on div "Resolvido" at bounding box center [399, 104] width 18 height 5
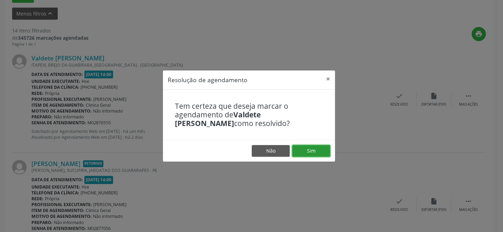
click at [312, 149] on button "Sim" at bounding box center [311, 151] width 38 height 12
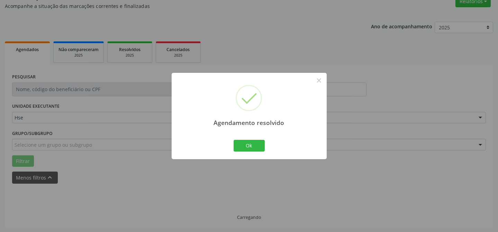
scroll to position [69, 0]
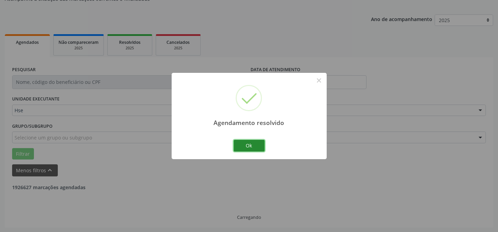
click at [252, 148] on button "Ok" at bounding box center [248, 146] width 31 height 12
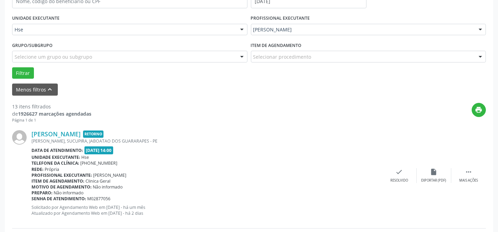
scroll to position [163, 0]
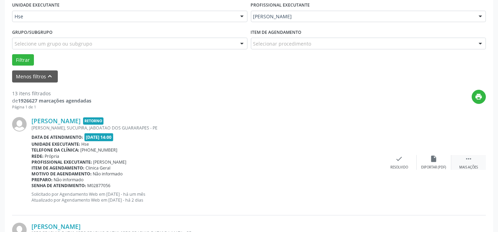
click at [469, 165] on div "Mais ações" at bounding box center [468, 167] width 19 height 5
click at [426, 162] on div "alarm_off Não compareceu" at bounding box center [433, 162] width 35 height 15
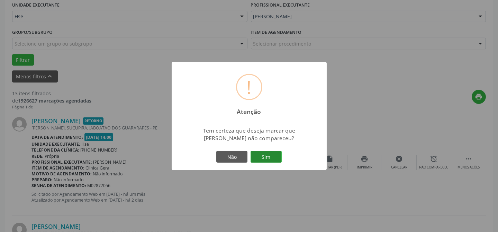
click at [274, 157] on button "Sim" at bounding box center [265, 157] width 31 height 12
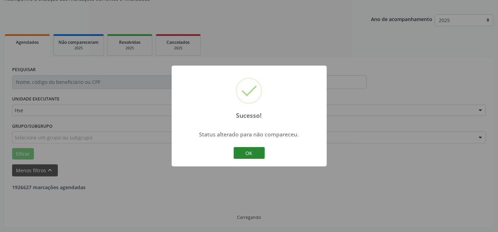
click at [237, 151] on button "OK" at bounding box center [248, 153] width 31 height 12
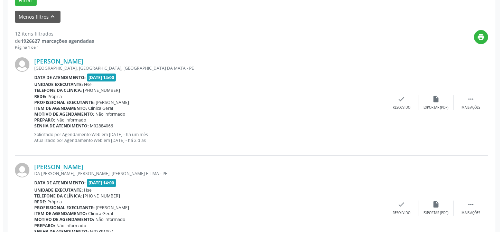
scroll to position [226, 0]
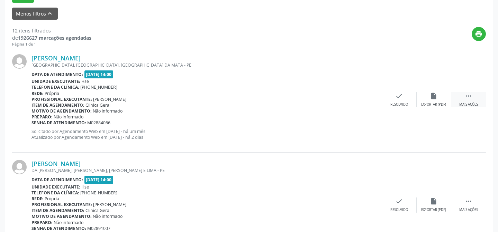
click at [460, 98] on div " Mais ações" at bounding box center [468, 99] width 35 height 15
click at [296, 102] on div "Resolvido" at bounding box center [295, 104] width 18 height 5
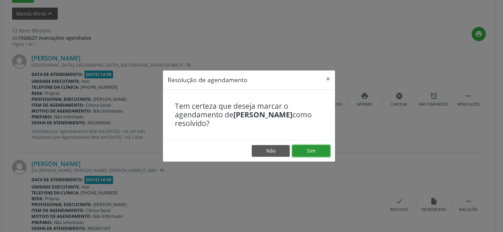
click at [314, 152] on button "Sim" at bounding box center [311, 151] width 38 height 12
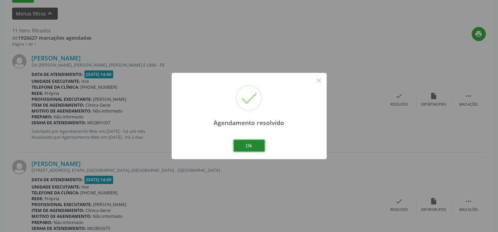
click at [251, 141] on button "Ok" at bounding box center [248, 146] width 31 height 12
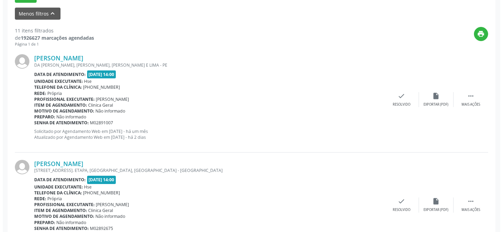
scroll to position [226, 0]
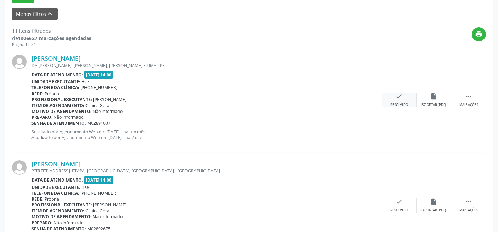
click at [401, 99] on icon "check" at bounding box center [399, 97] width 8 height 8
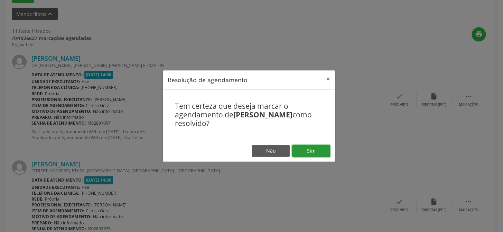
click at [318, 149] on button "Sim" at bounding box center [311, 151] width 38 height 12
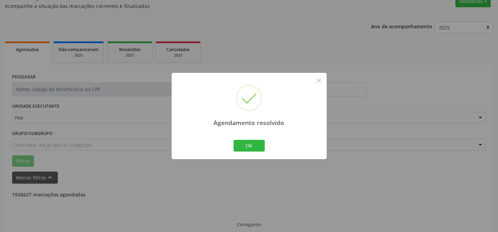
scroll to position [69, 0]
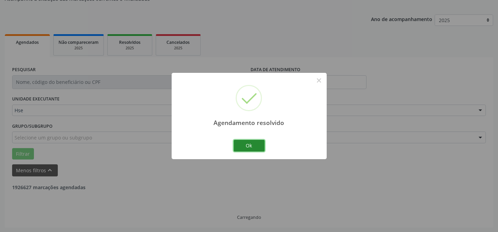
click at [252, 148] on button "Ok" at bounding box center [248, 146] width 31 height 12
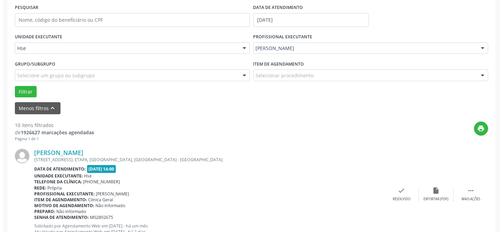
scroll to position [132, 0]
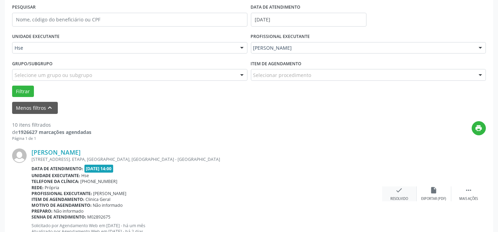
click at [402, 191] on icon "check" at bounding box center [399, 191] width 8 height 8
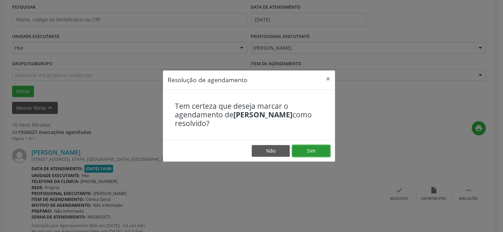
click at [320, 150] on button "Sim" at bounding box center [311, 151] width 38 height 12
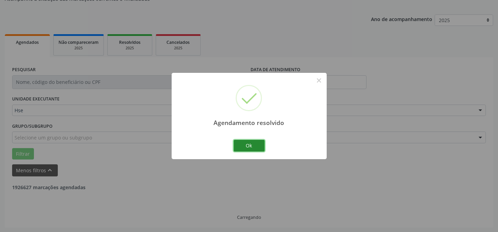
click at [252, 145] on button "Ok" at bounding box center [248, 146] width 31 height 12
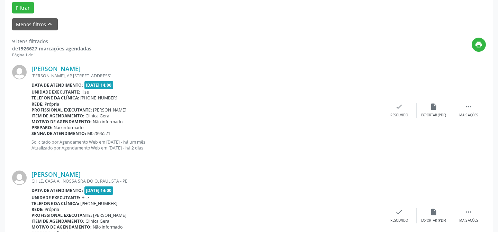
scroll to position [258, 0]
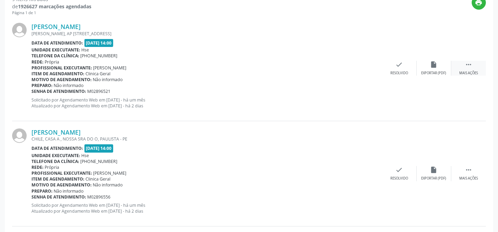
click at [470, 69] on div " Mais ações" at bounding box center [468, 68] width 35 height 15
click at [436, 72] on div "Não compareceu" at bounding box center [433, 73] width 29 height 5
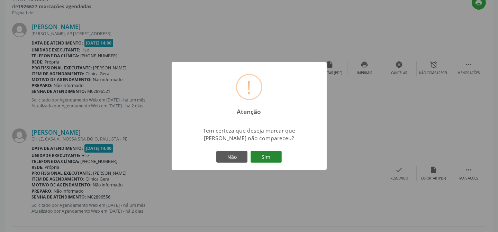
click at [262, 158] on button "Sim" at bounding box center [265, 157] width 31 height 12
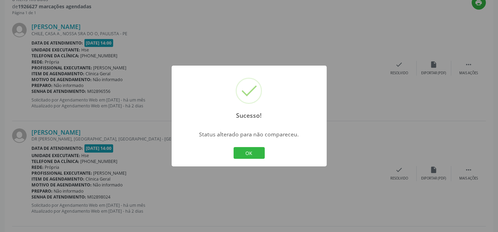
click at [242, 145] on div "Sucesso! × Status alterado para não compareceu. OK Cancel" at bounding box center [249, 116] width 155 height 101
click at [246, 151] on button "OK" at bounding box center [248, 153] width 31 height 12
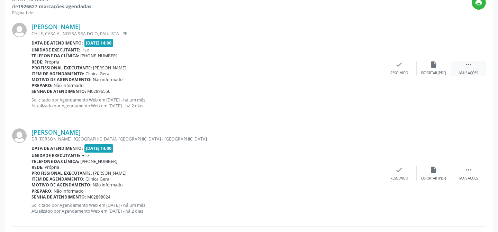
click at [469, 62] on icon "" at bounding box center [468, 65] width 8 height 8
click at [429, 69] on div "alarm_off Não compareceu" at bounding box center [433, 68] width 35 height 15
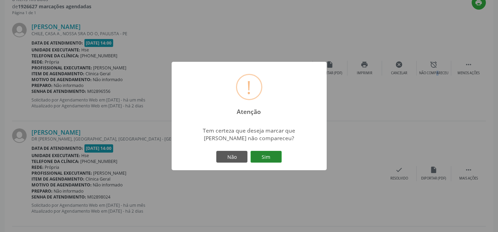
click at [268, 159] on button "Sim" at bounding box center [265, 157] width 31 height 12
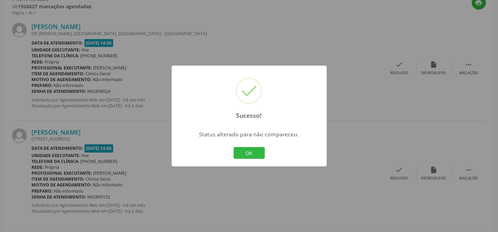
click at [244, 142] on div "Sucesso! × Status alterado para não compareceu. OK Cancel" at bounding box center [249, 116] width 155 height 101
click at [244, 148] on button "OK" at bounding box center [248, 153] width 31 height 12
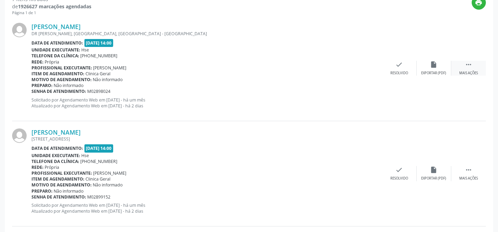
click at [475, 71] on div "Mais ações" at bounding box center [468, 73] width 19 height 5
click at [442, 71] on div "Não compareceu" at bounding box center [433, 73] width 29 height 5
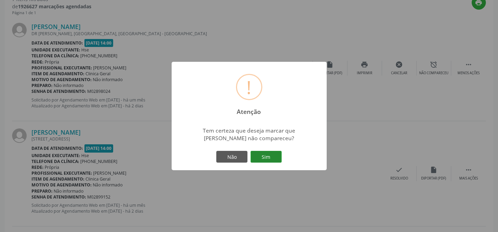
click at [266, 157] on button "Sim" at bounding box center [265, 157] width 31 height 12
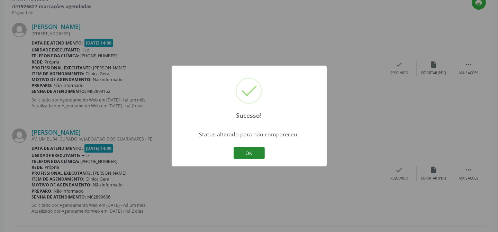
click at [256, 153] on button "OK" at bounding box center [248, 153] width 31 height 12
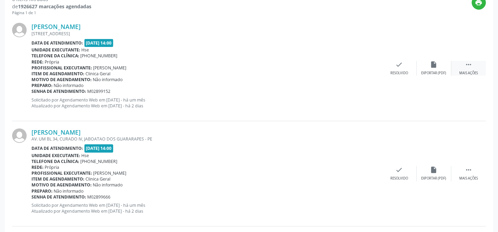
click at [471, 71] on div "Mais ações" at bounding box center [468, 73] width 19 height 5
click at [430, 73] on div "Não compareceu" at bounding box center [433, 73] width 29 height 5
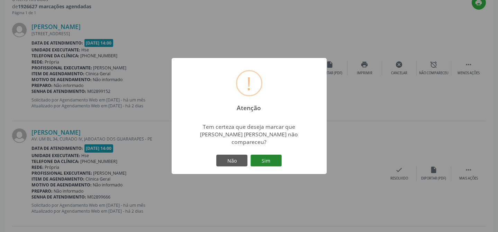
click at [264, 156] on button "Sim" at bounding box center [265, 161] width 31 height 12
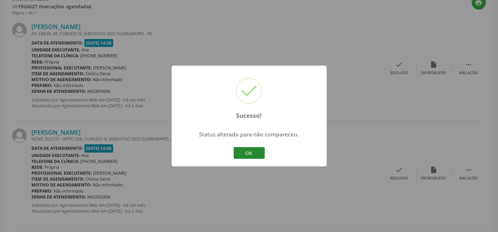
click at [249, 151] on button "OK" at bounding box center [248, 153] width 31 height 12
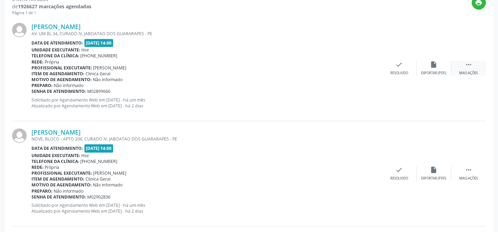
click at [470, 61] on icon "" at bounding box center [468, 65] width 8 height 8
click at [429, 69] on div "alarm_off Não compareceu" at bounding box center [433, 68] width 35 height 15
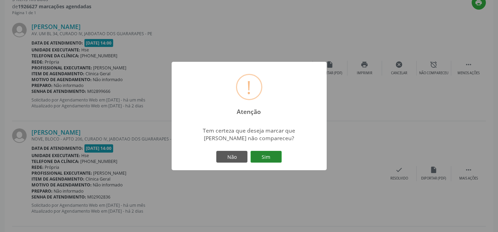
click at [266, 157] on button "Sim" at bounding box center [265, 157] width 31 height 12
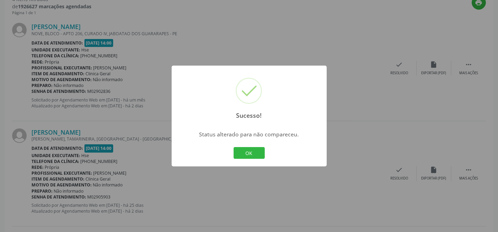
click at [241, 151] on button "OK" at bounding box center [248, 153] width 31 height 12
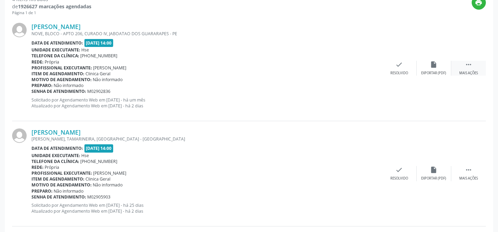
click at [474, 62] on div " Mais ações" at bounding box center [468, 68] width 35 height 15
click at [437, 65] on icon "alarm_off" at bounding box center [434, 65] width 8 height 8
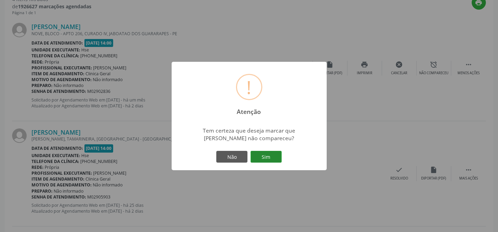
click at [272, 154] on button "Sim" at bounding box center [265, 157] width 31 height 12
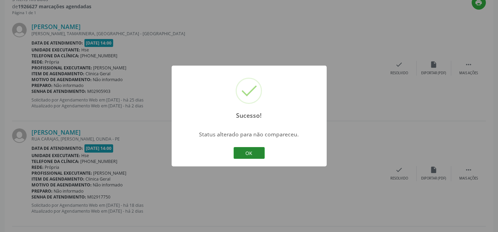
click at [245, 154] on button "OK" at bounding box center [248, 153] width 31 height 12
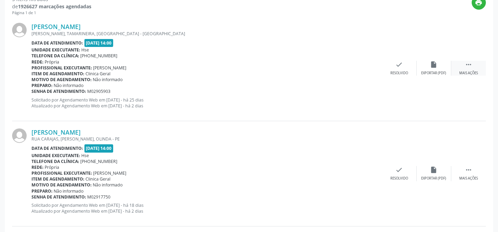
click at [465, 71] on div "Mais ações" at bounding box center [468, 73] width 19 height 5
click at [422, 71] on div "Não compareceu" at bounding box center [433, 73] width 29 height 5
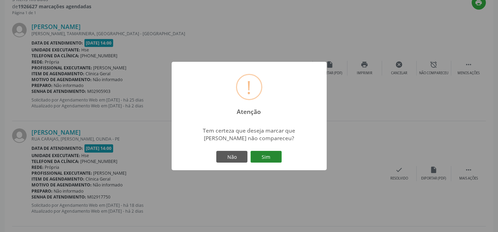
click at [269, 155] on button "Sim" at bounding box center [265, 157] width 31 height 12
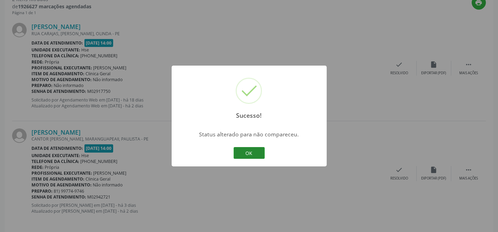
click at [259, 151] on button "OK" at bounding box center [248, 153] width 31 height 12
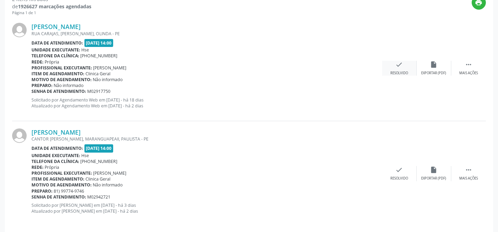
click at [404, 72] on div "Resolvido" at bounding box center [399, 73] width 18 height 5
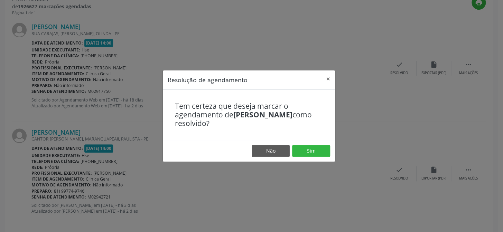
click at [315, 145] on footer "Não Sim" at bounding box center [249, 151] width 172 height 22
click at [315, 148] on button "Sim" at bounding box center [311, 151] width 38 height 12
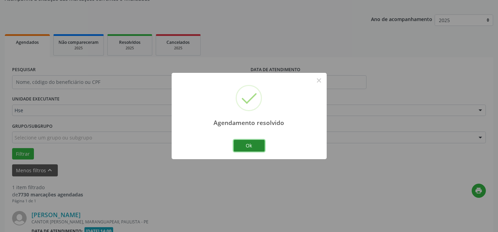
click at [246, 142] on button "Ok" at bounding box center [248, 146] width 31 height 12
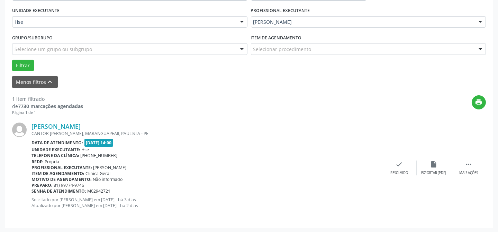
scroll to position [158, 0]
click at [471, 165] on icon "" at bounding box center [468, 164] width 8 height 8
click at [429, 170] on div "Não compareceu" at bounding box center [433, 172] width 29 height 5
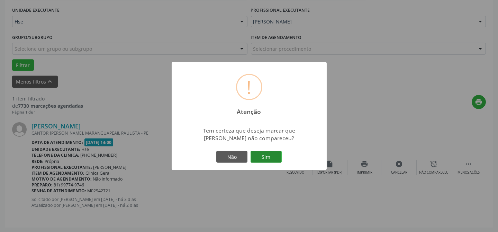
click at [268, 155] on button "Sim" at bounding box center [265, 157] width 31 height 12
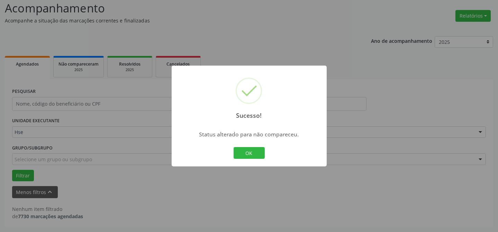
scroll to position [47, 0]
click at [245, 149] on button "OK" at bounding box center [248, 153] width 31 height 12
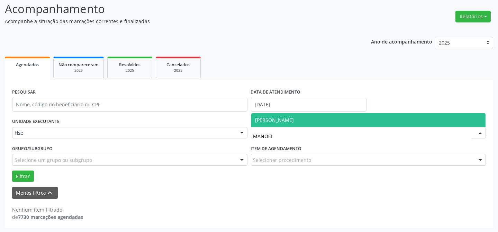
type input "MANOELA"
click at [340, 116] on span "[PERSON_NAME]" at bounding box center [368, 120] width 234 height 14
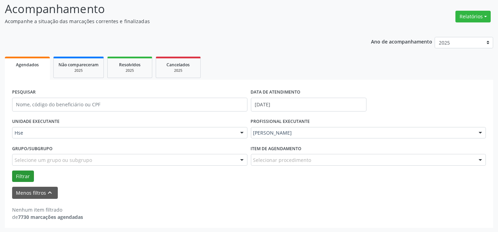
click at [26, 178] on form "PESQUISAR DATA DE ATENDIMENTO [DATE] UNIDADE EXECUTANTE Hse Todos as unidades H…" at bounding box center [248, 143] width 473 height 112
click at [29, 173] on button "Filtrar" at bounding box center [23, 177] width 22 height 12
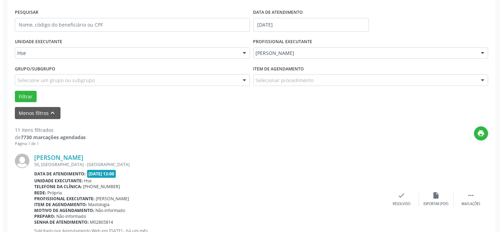
scroll to position [141, 0]
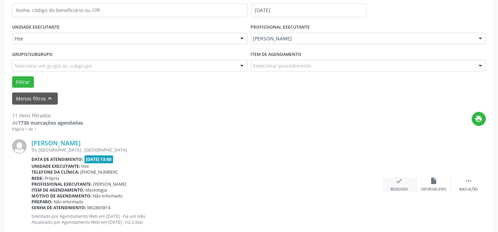
click at [401, 180] on icon "check" at bounding box center [399, 181] width 8 height 8
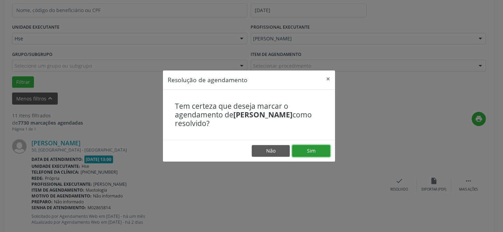
click at [313, 151] on button "Sim" at bounding box center [311, 151] width 38 height 12
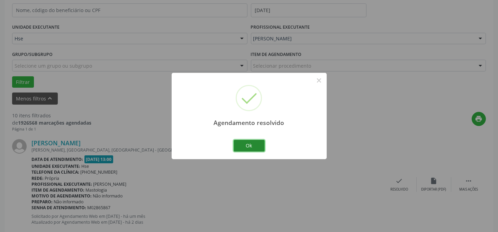
click at [249, 140] on button "Ok" at bounding box center [248, 146] width 31 height 12
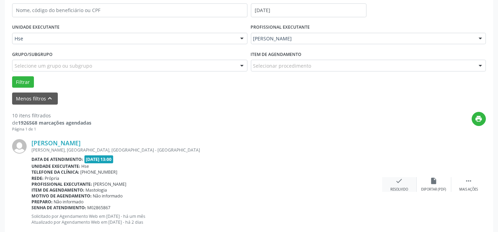
click at [402, 182] on icon "check" at bounding box center [399, 181] width 8 height 8
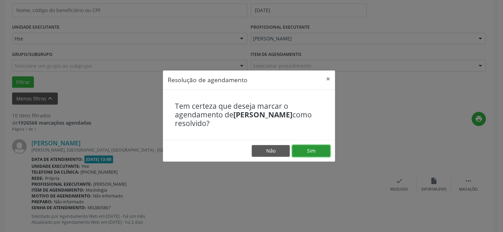
click at [319, 150] on button "Sim" at bounding box center [311, 151] width 38 height 12
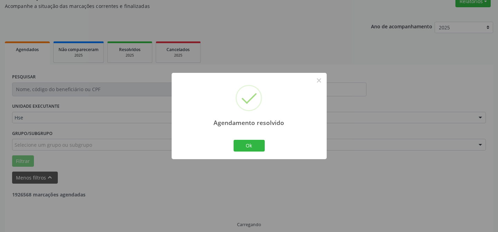
scroll to position [69, 0]
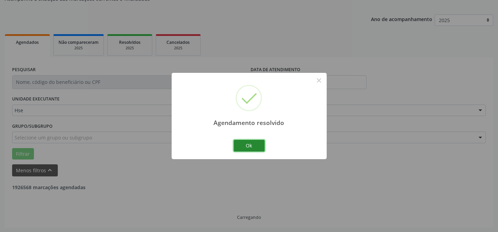
click at [248, 146] on button "Ok" at bounding box center [248, 146] width 31 height 12
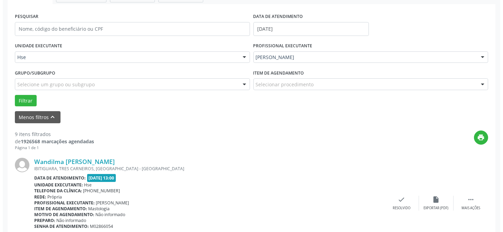
scroll to position [163, 0]
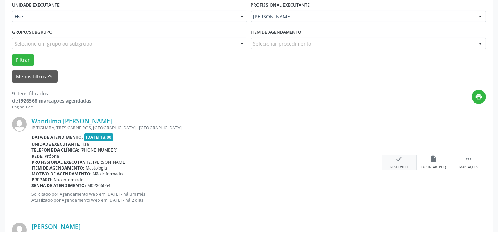
click at [401, 165] on div "Resolvido" at bounding box center [399, 167] width 18 height 5
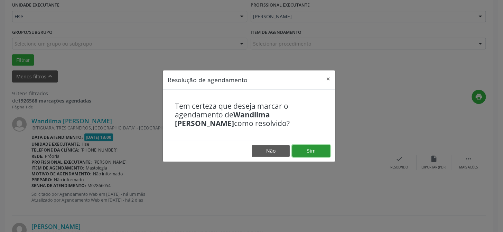
click at [310, 148] on button "Sim" at bounding box center [311, 151] width 38 height 12
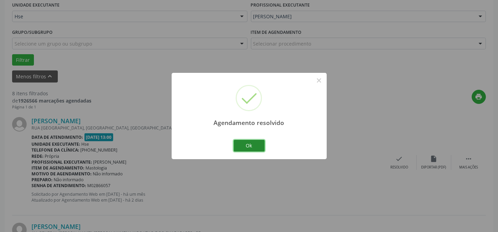
click at [256, 148] on button "Ok" at bounding box center [248, 146] width 31 height 12
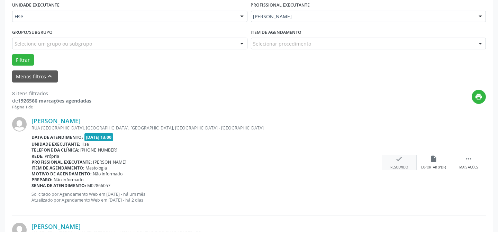
click at [392, 163] on div "check Resolvido" at bounding box center [399, 162] width 35 height 15
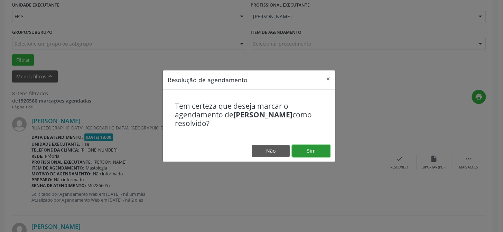
click at [318, 149] on button "Sim" at bounding box center [311, 151] width 38 height 12
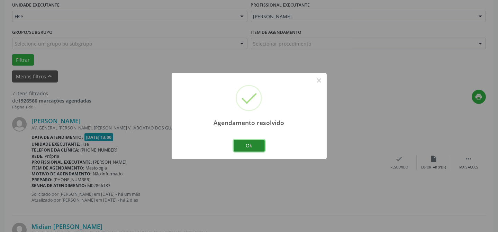
click at [258, 147] on button "Ok" at bounding box center [248, 146] width 31 height 12
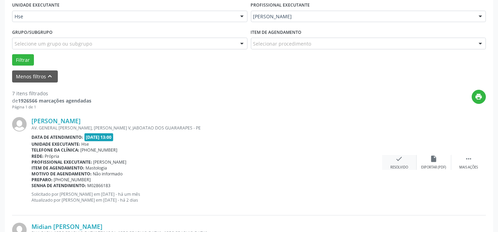
click at [398, 160] on icon "check" at bounding box center [399, 159] width 8 height 8
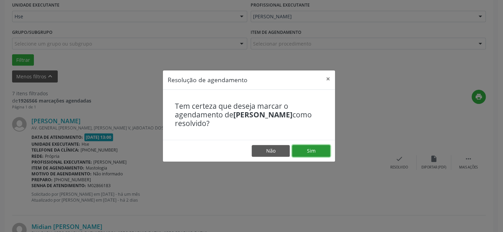
click at [304, 148] on button "Sim" at bounding box center [311, 151] width 38 height 12
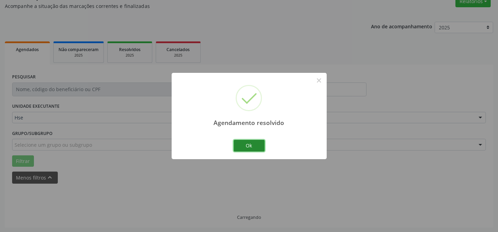
click at [254, 146] on button "Ok" at bounding box center [248, 146] width 31 height 12
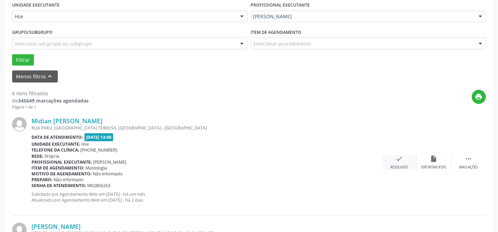
click at [398, 162] on div "check Resolvido" at bounding box center [399, 162] width 35 height 15
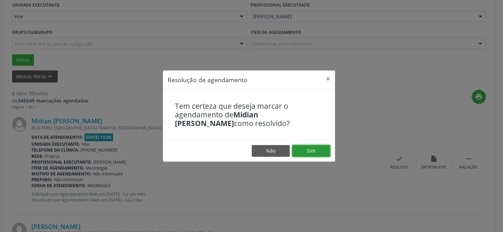
click at [320, 151] on button "Sim" at bounding box center [311, 151] width 38 height 12
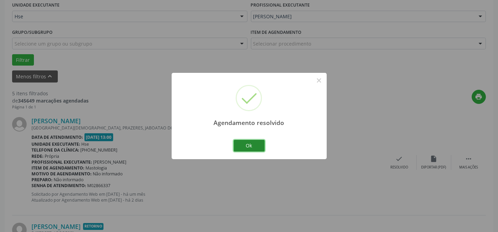
click at [243, 144] on button "Ok" at bounding box center [248, 146] width 31 height 12
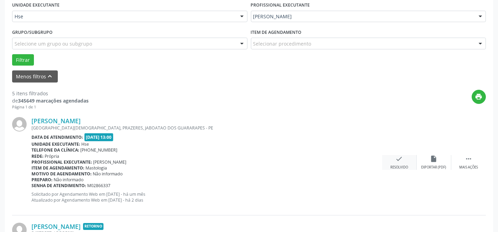
click at [399, 162] on icon "check" at bounding box center [399, 159] width 8 height 8
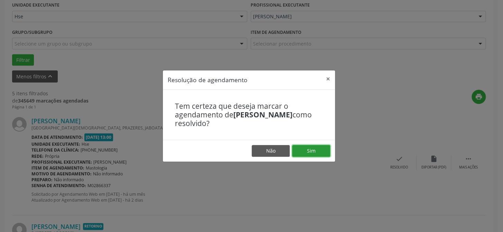
click at [313, 152] on button "Sim" at bounding box center [311, 151] width 38 height 12
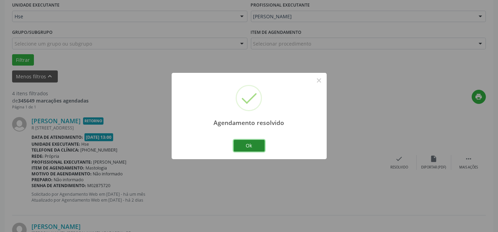
click at [256, 145] on button "Ok" at bounding box center [248, 146] width 31 height 12
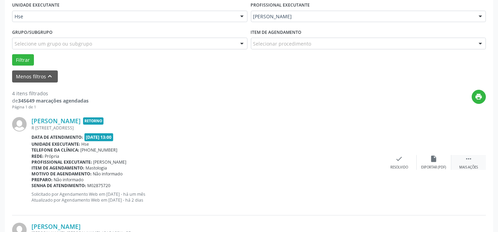
click at [463, 161] on div " Mais ações" at bounding box center [468, 162] width 35 height 15
click at [430, 161] on icon "alarm_off" at bounding box center [434, 159] width 8 height 8
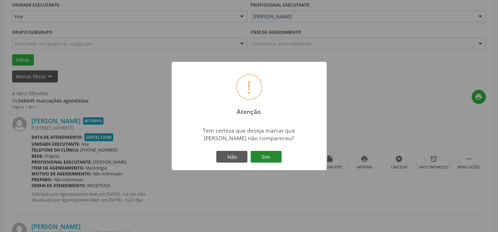
click at [275, 155] on button "Sim" at bounding box center [265, 157] width 31 height 12
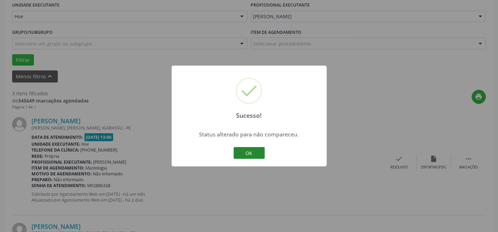
click at [243, 150] on button "OK" at bounding box center [248, 153] width 31 height 12
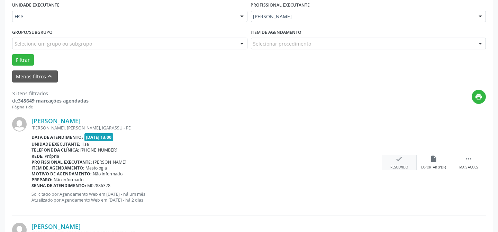
click at [398, 161] on icon "check" at bounding box center [399, 159] width 8 height 8
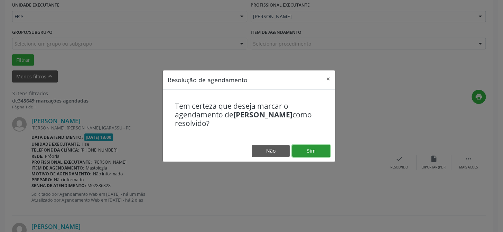
click at [317, 148] on button "Sim" at bounding box center [311, 151] width 38 height 12
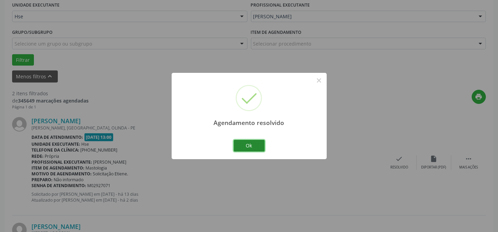
click at [244, 145] on button "Ok" at bounding box center [248, 146] width 31 height 12
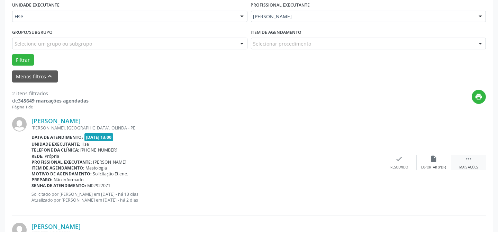
click at [464, 160] on div " Mais ações" at bounding box center [468, 162] width 35 height 15
click at [433, 162] on icon "alarm_off" at bounding box center [434, 159] width 8 height 8
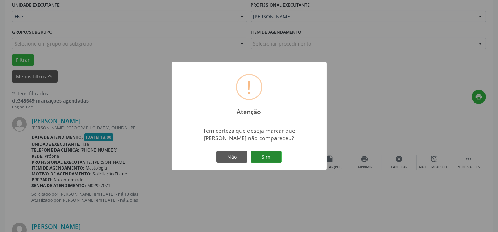
click at [264, 152] on button "Sim" at bounding box center [265, 157] width 31 height 12
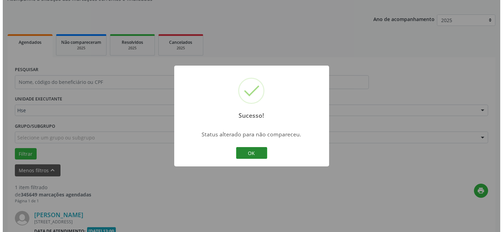
scroll to position [158, 0]
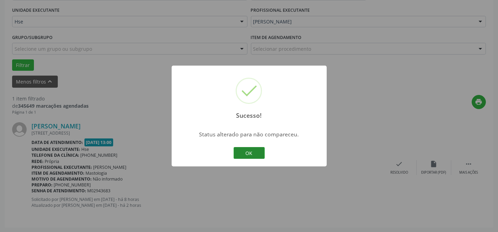
click at [253, 152] on button "OK" at bounding box center [248, 153] width 31 height 12
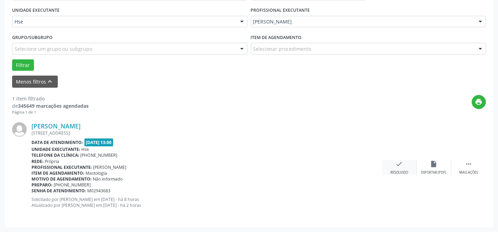
click at [401, 166] on icon "check" at bounding box center [399, 164] width 8 height 8
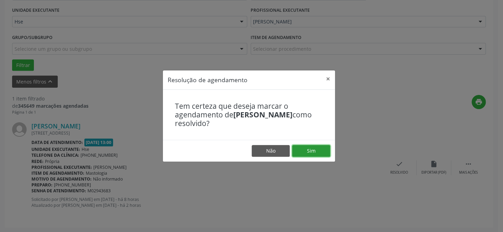
click at [311, 150] on button "Sim" at bounding box center [311, 151] width 38 height 12
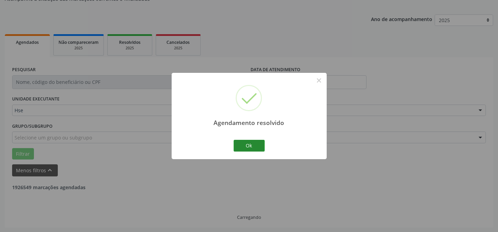
scroll to position [47, 0]
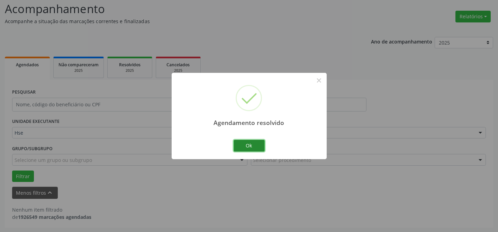
click at [260, 146] on button "Ok" at bounding box center [248, 146] width 31 height 12
